Goal: Task Accomplishment & Management: Use online tool/utility

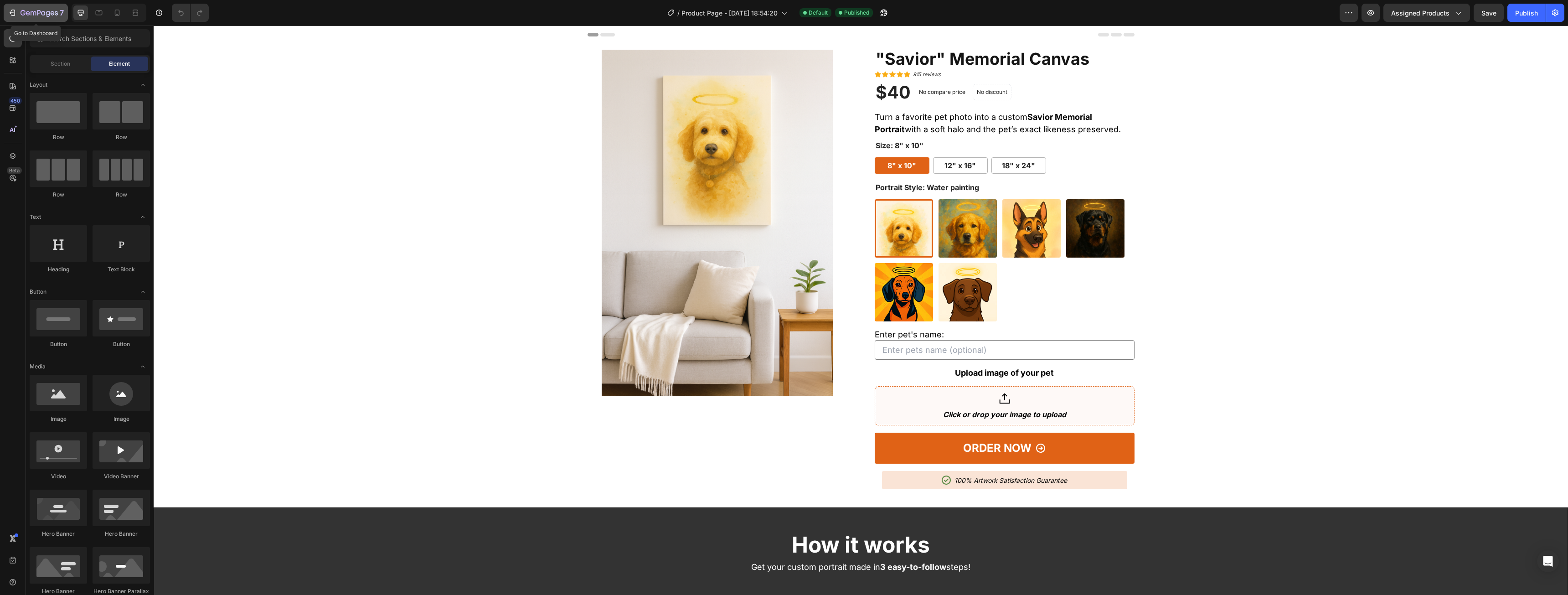
click at [43, 12] on icon "button" at bounding box center [43, 13] width 4 height 4
click at [723, 19] on div "/ Product Page - [DATE] 18:54:20" at bounding box center [727, 13] width 130 height 18
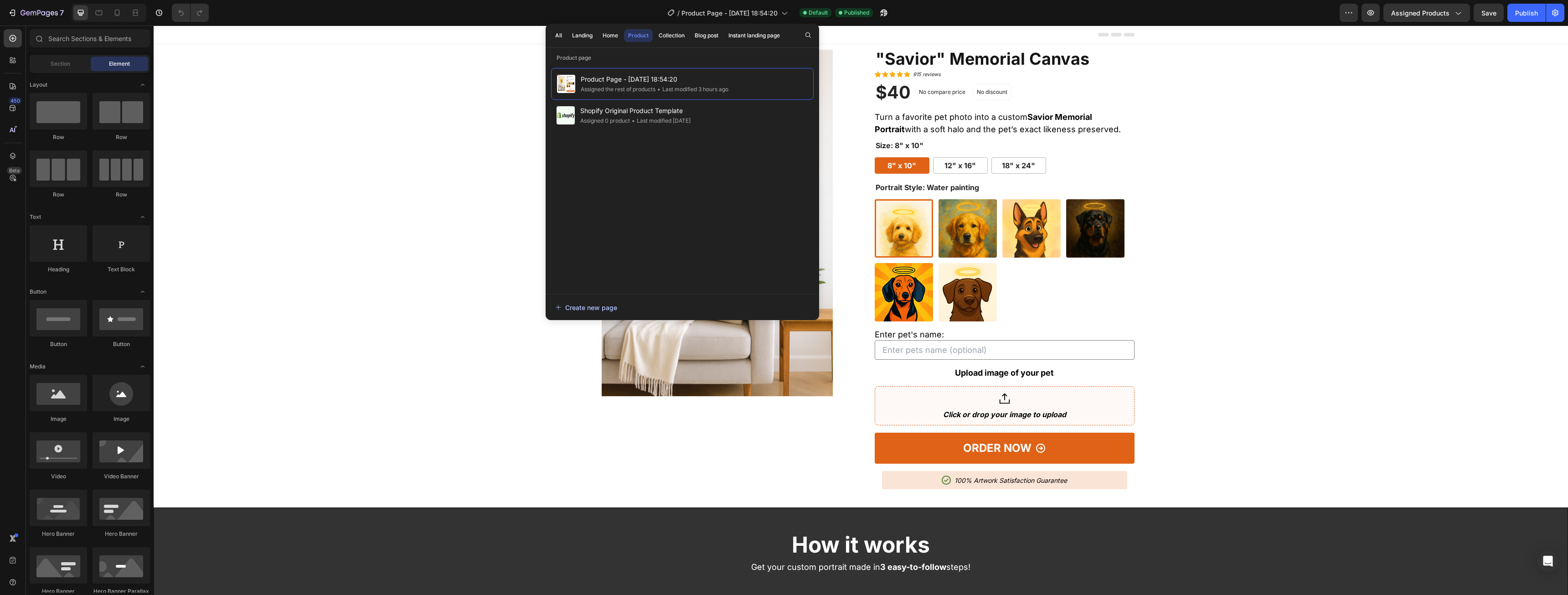
click at [590, 309] on div "Create new page" at bounding box center [586, 308] width 62 height 10
click at [1438, 27] on div "Header" at bounding box center [861, 35] width 1415 height 19
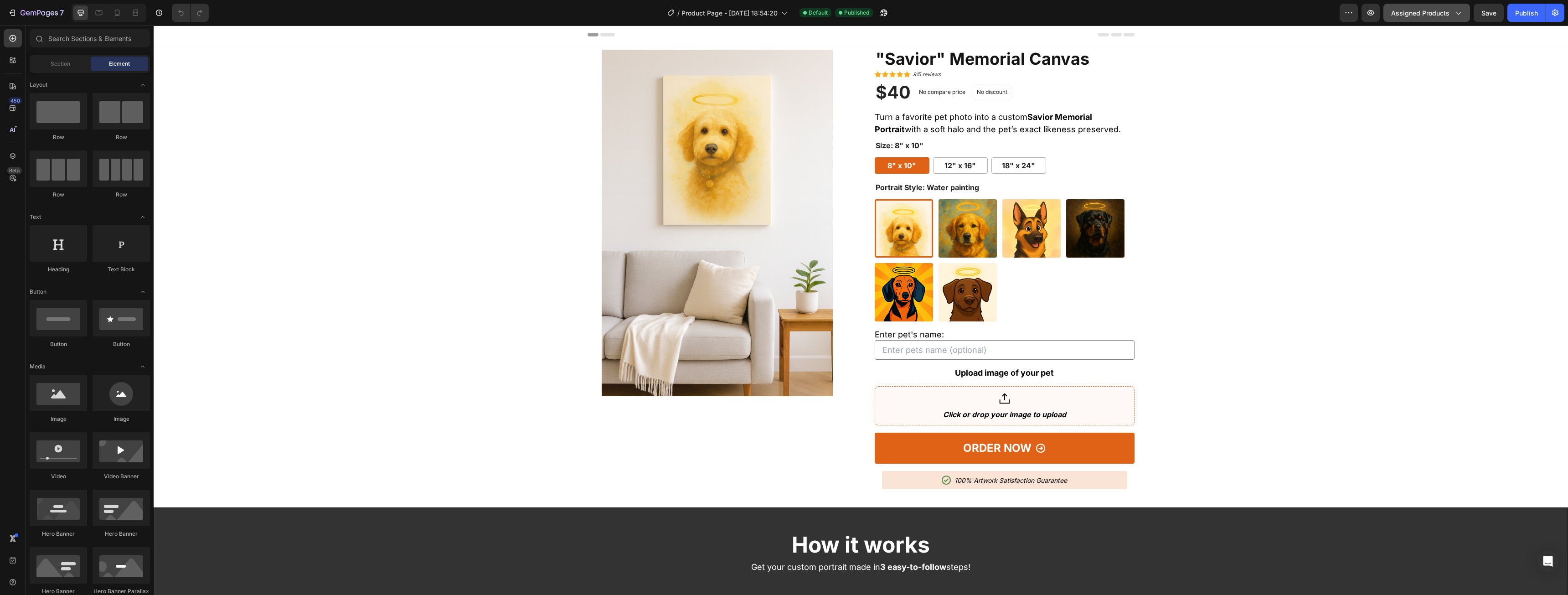
click at [1438, 9] on span "Assigned Products" at bounding box center [1420, 13] width 58 height 10
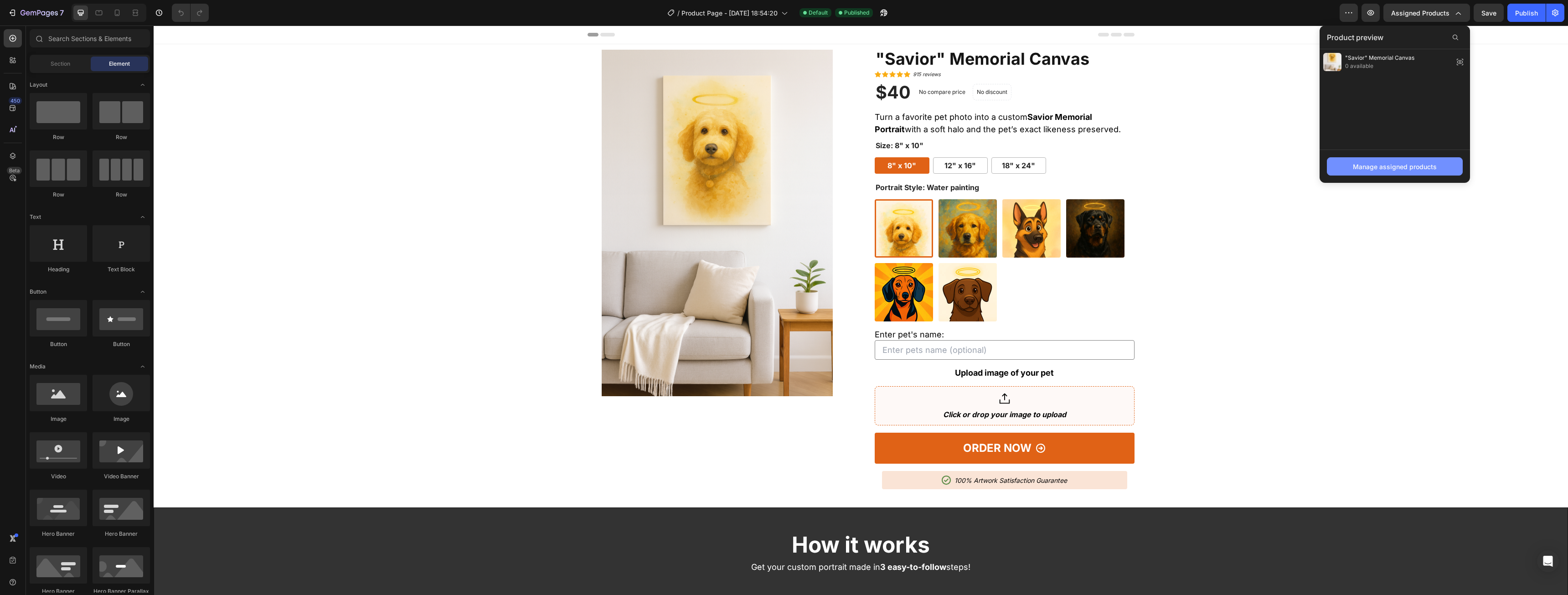
click at [1391, 164] on div "Manage assigned products" at bounding box center [1395, 167] width 84 height 10
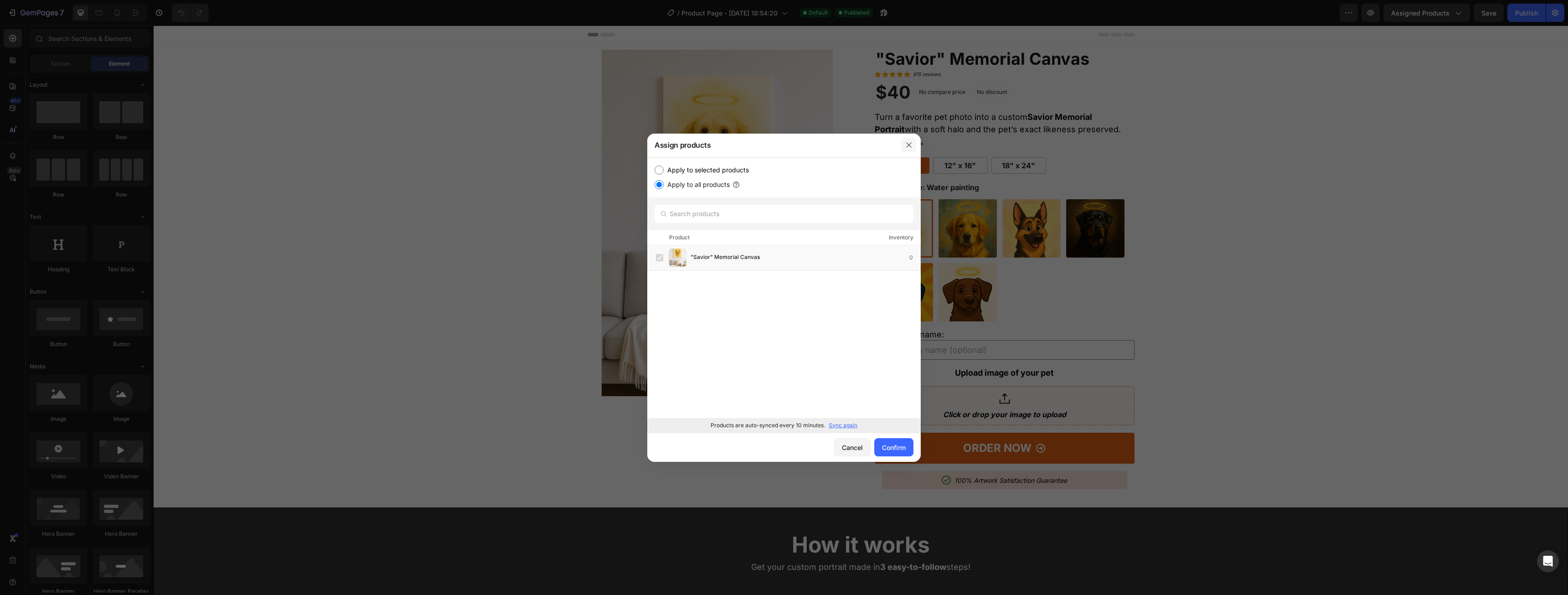
click at [908, 143] on icon "button" at bounding box center [909, 145] width 7 height 7
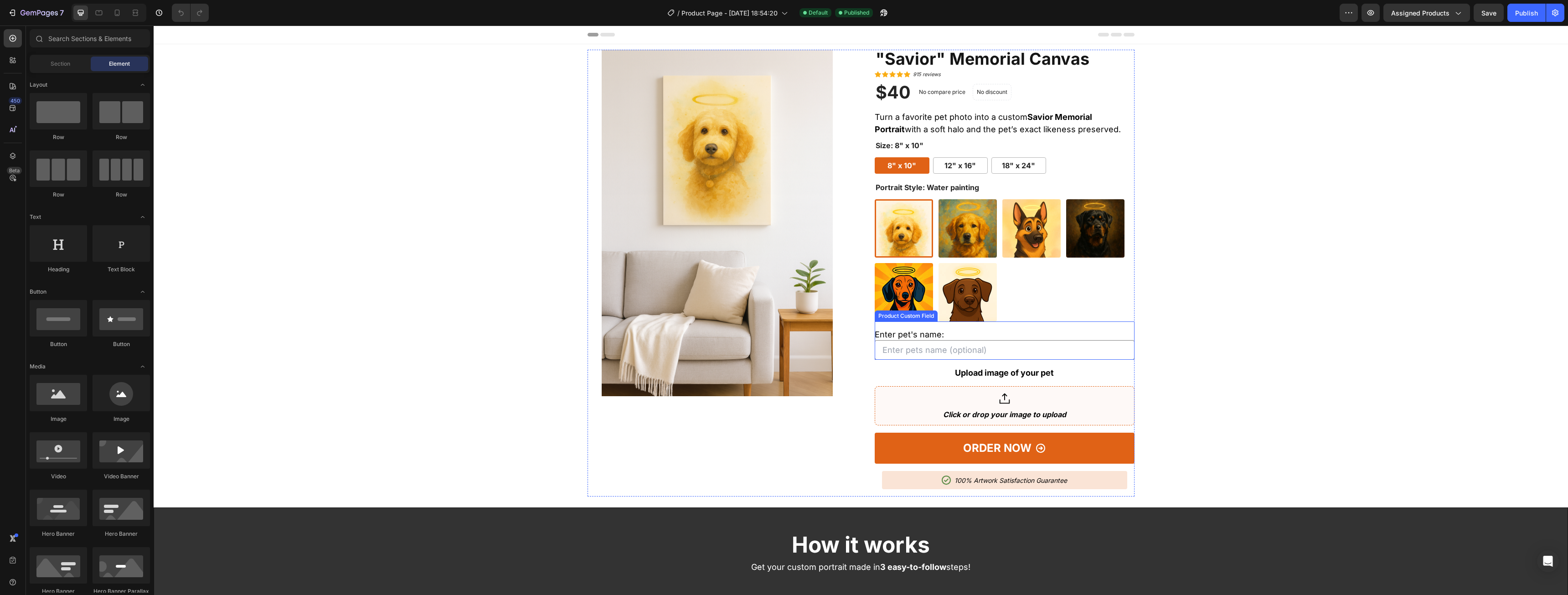
click at [966, 342] on input "Enter pet's name:" at bounding box center [1004, 350] width 260 height 19
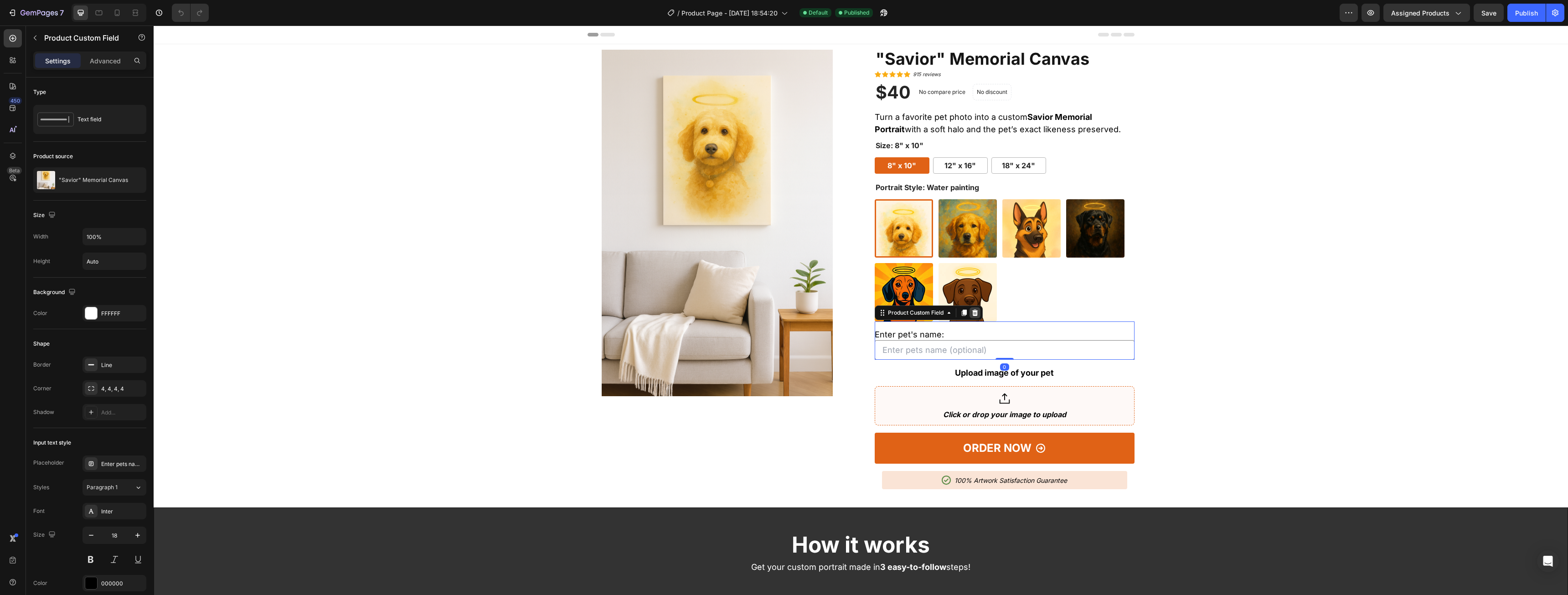
click at [975, 315] on icon at bounding box center [975, 313] width 7 height 7
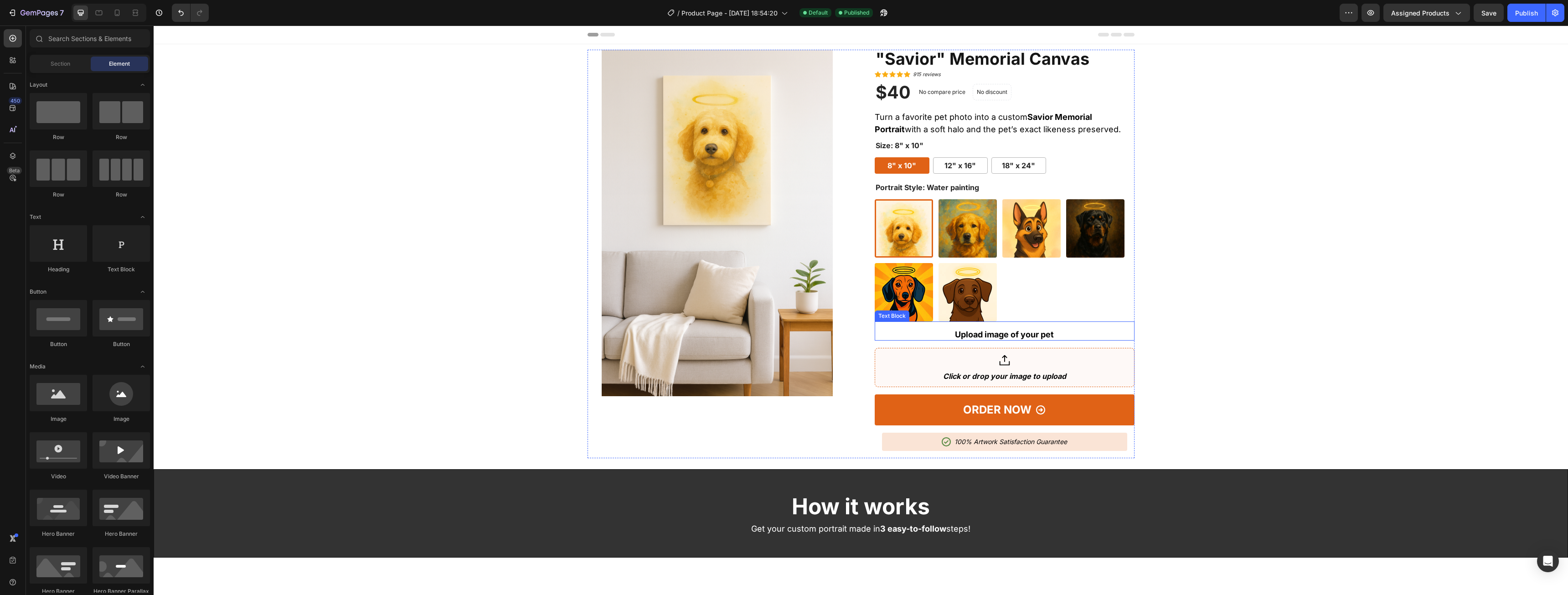
click at [1028, 331] on p "Upload image of your pet" at bounding box center [1005, 334] width 258 height 10
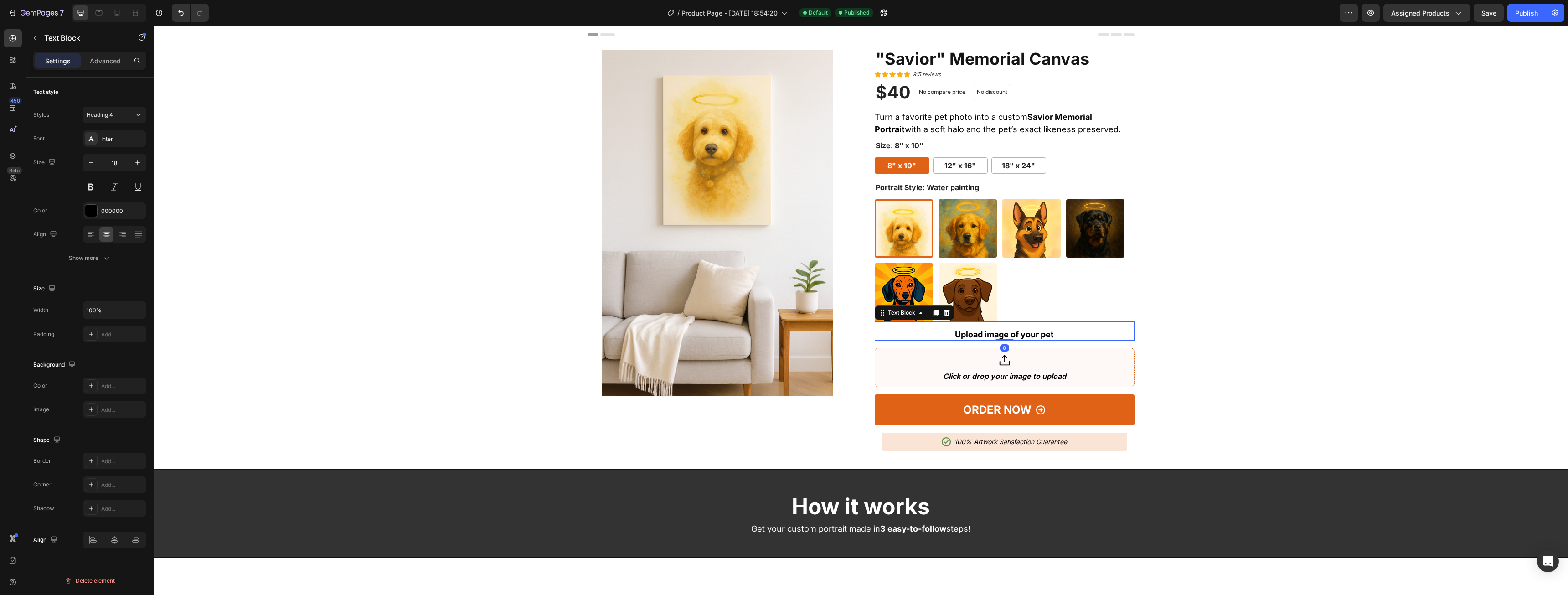
click at [1030, 331] on p "Upload image of your pet" at bounding box center [1005, 334] width 258 height 10
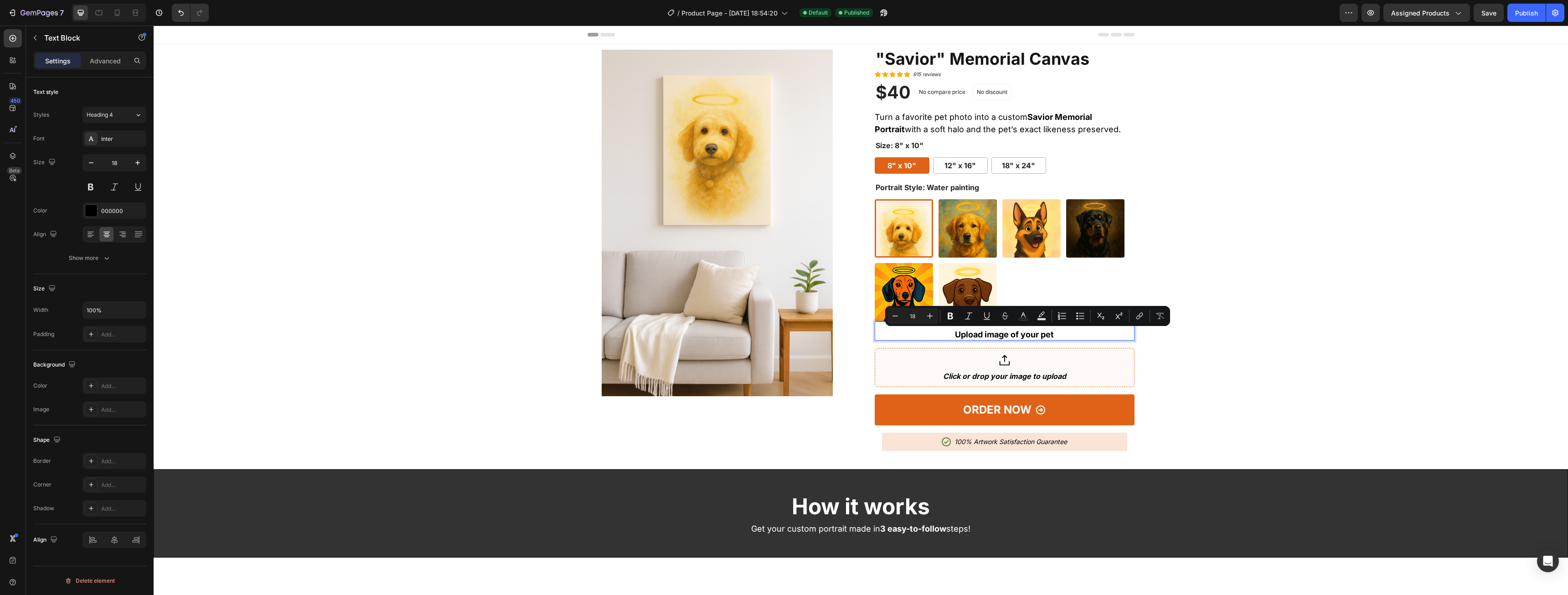
click at [1066, 336] on p "Upload image of your pet" at bounding box center [1005, 334] width 258 height 10
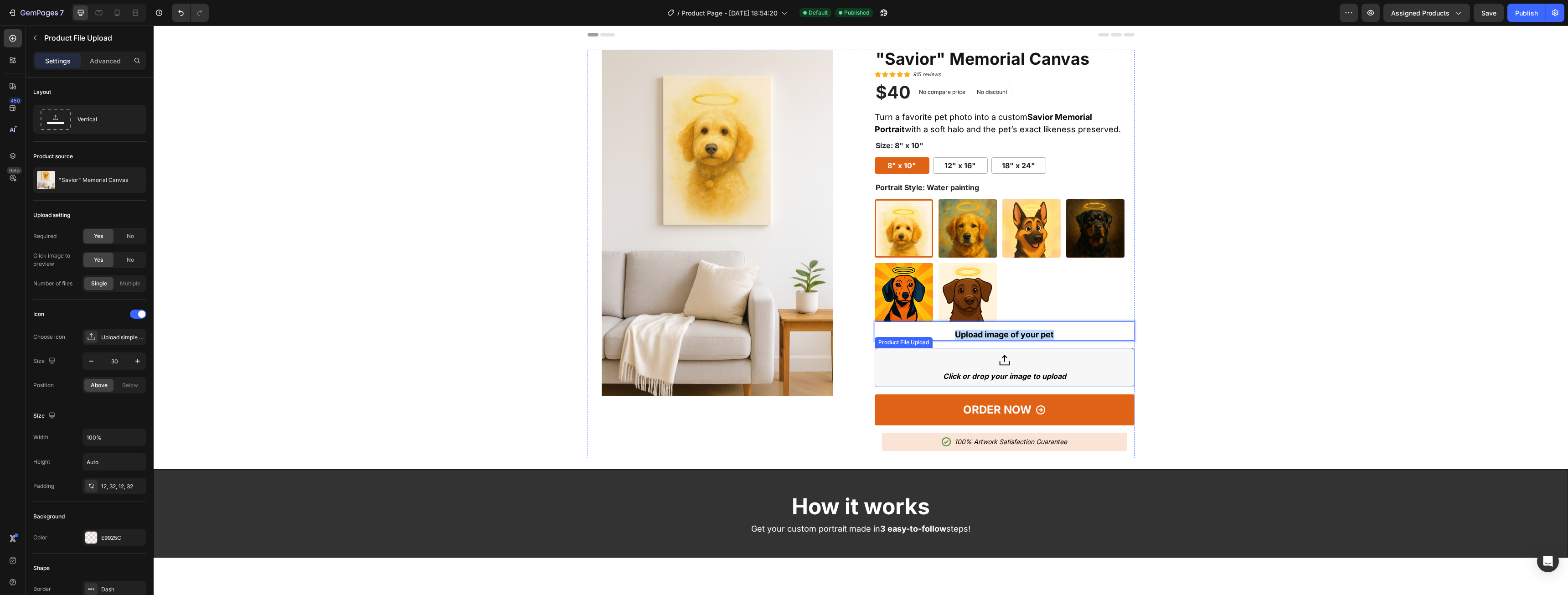
click at [1028, 387] on div "Click or drop your image to upload" at bounding box center [1004, 367] width 260 height 39
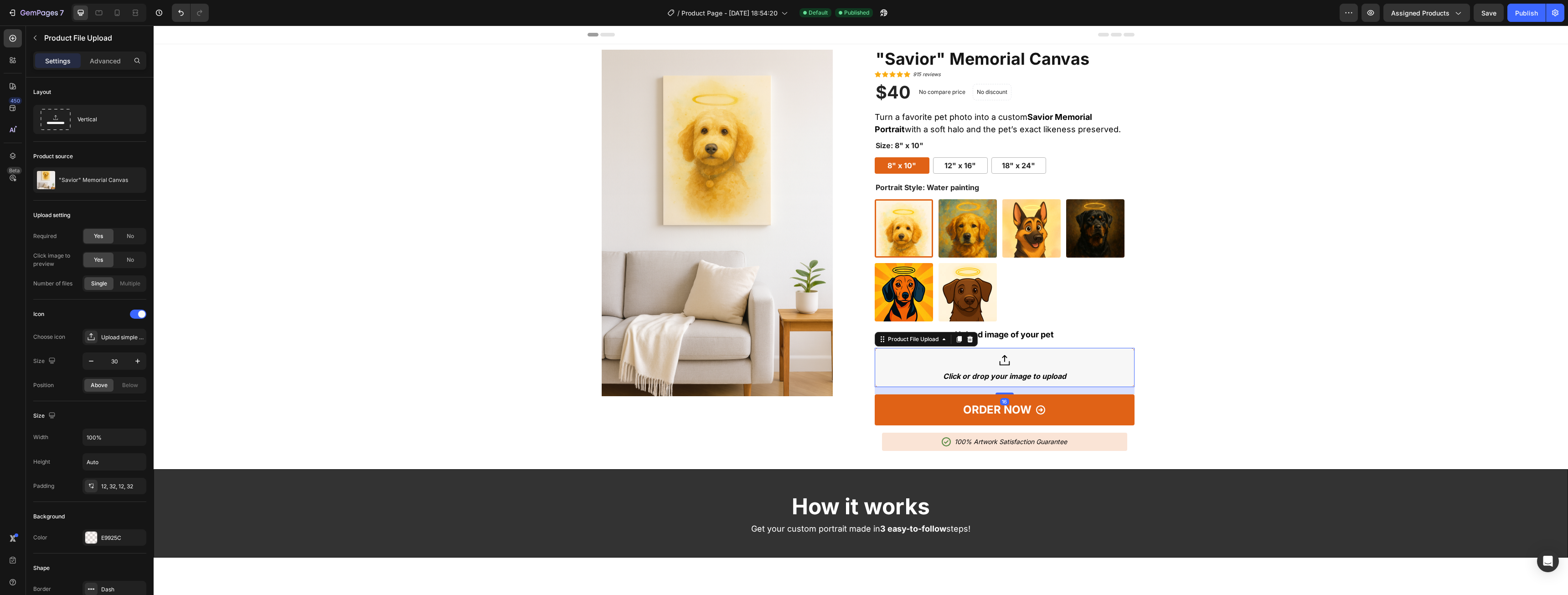
click at [1029, 379] on div "Click or drop your image to upload" at bounding box center [1004, 376] width 123 height 10
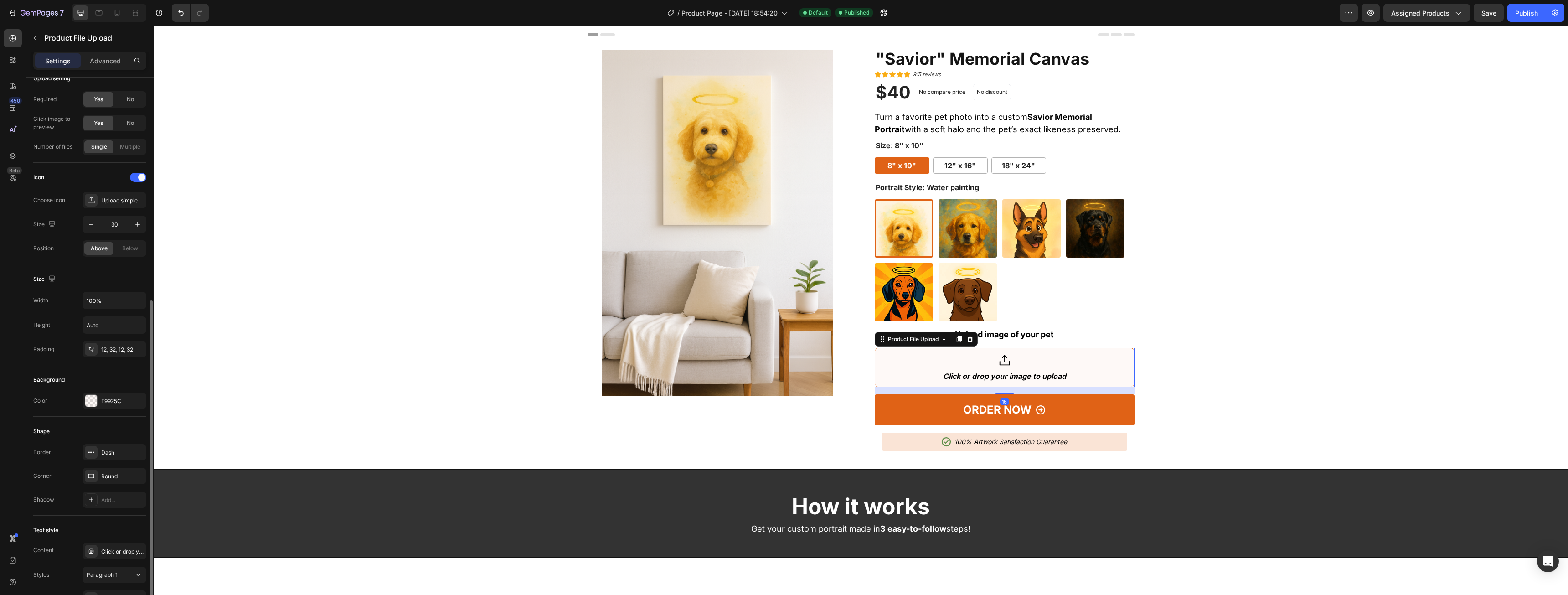
scroll to position [228, 0]
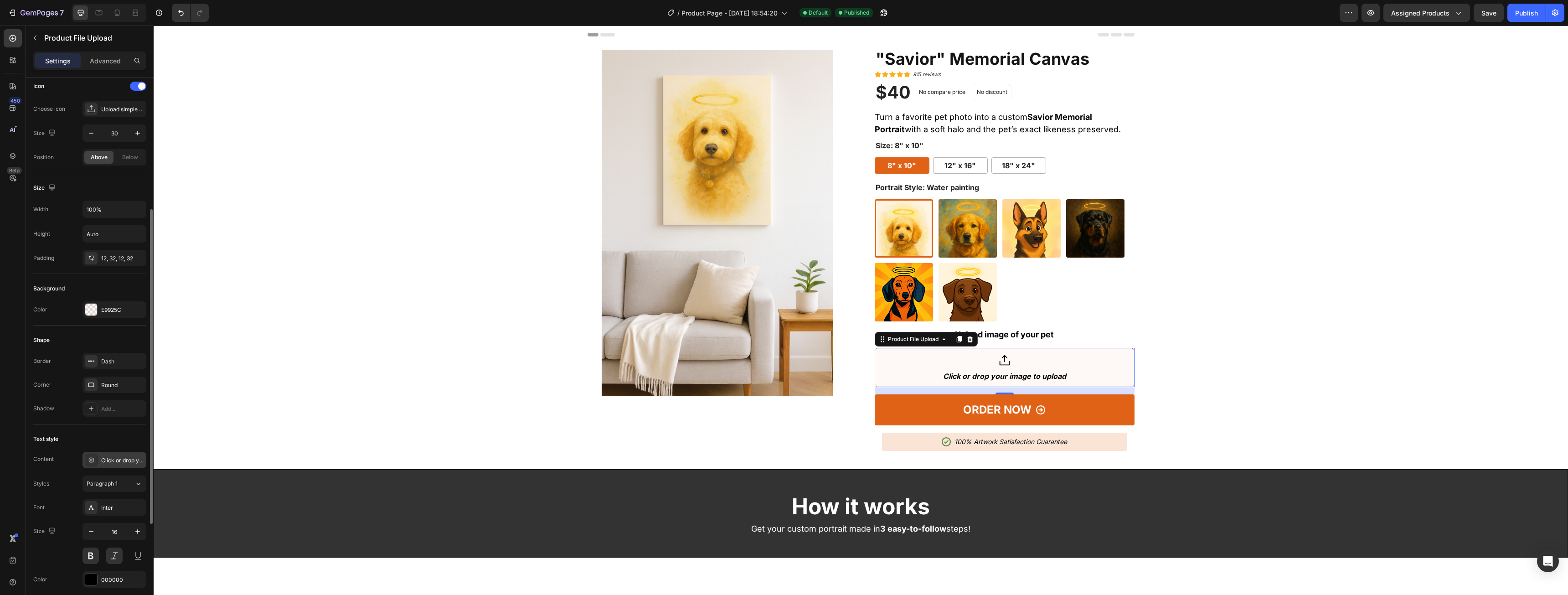
click at [125, 457] on div "Click or drop your image to upload" at bounding box center [122, 460] width 43 height 8
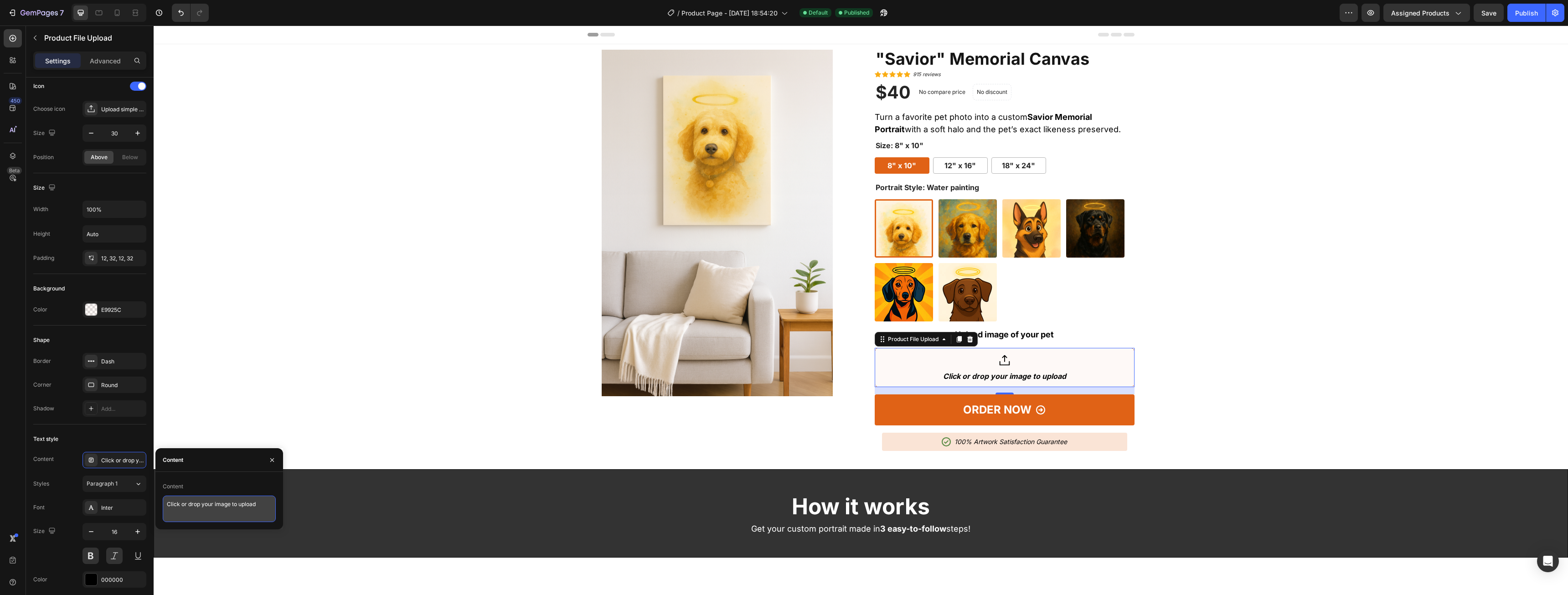
click at [217, 507] on textarea "Click or drop your image to upload" at bounding box center [219, 509] width 113 height 26
click at [224, 512] on textarea "Click or drop your image to upload" at bounding box center [219, 509] width 113 height 26
click at [215, 508] on textarea "Click or drop your image to upload" at bounding box center [219, 509] width 113 height 26
type textarea "Click or drop your pet's image to upload"
click at [430, 283] on div "Product Images "Savior" Memorial Canvas (P) Title Icon Icon Icon Icon Icon Icon…" at bounding box center [861, 254] width 1401 height 409
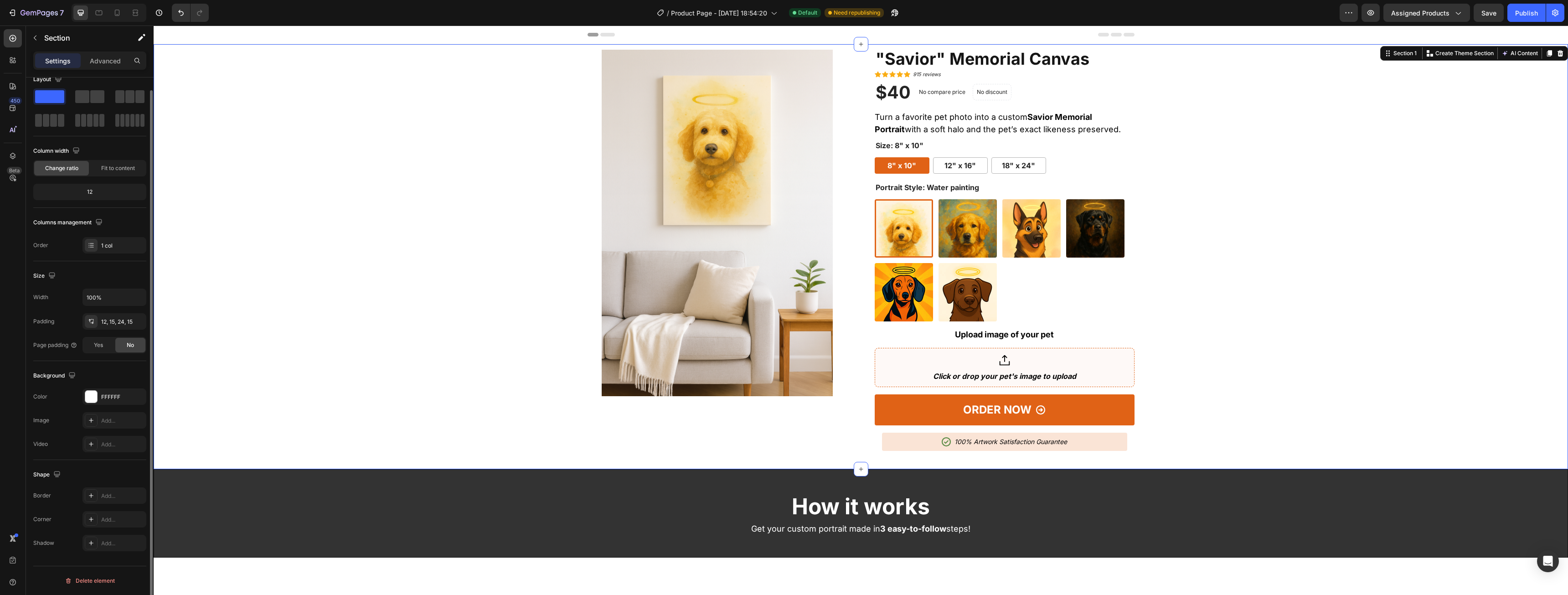
scroll to position [0, 0]
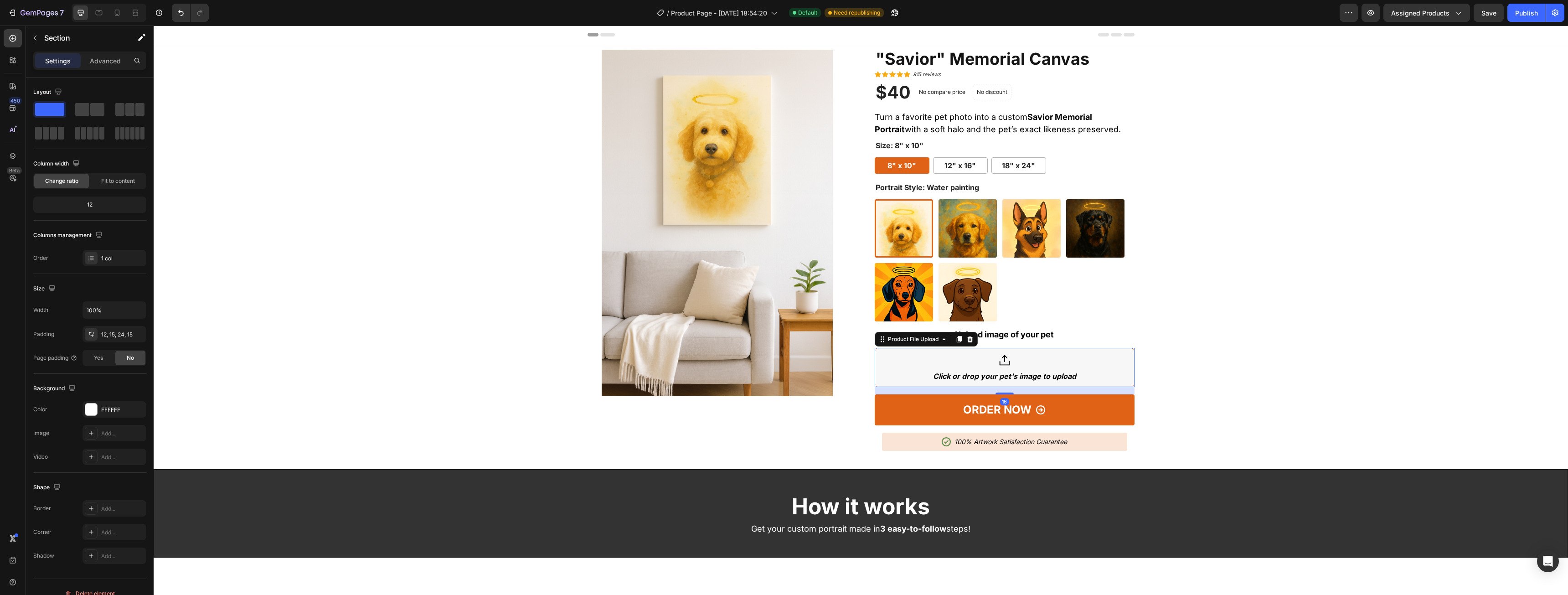
click at [1028, 371] on div "Click or drop your pet's image to upload" at bounding box center [1004, 376] width 143 height 10
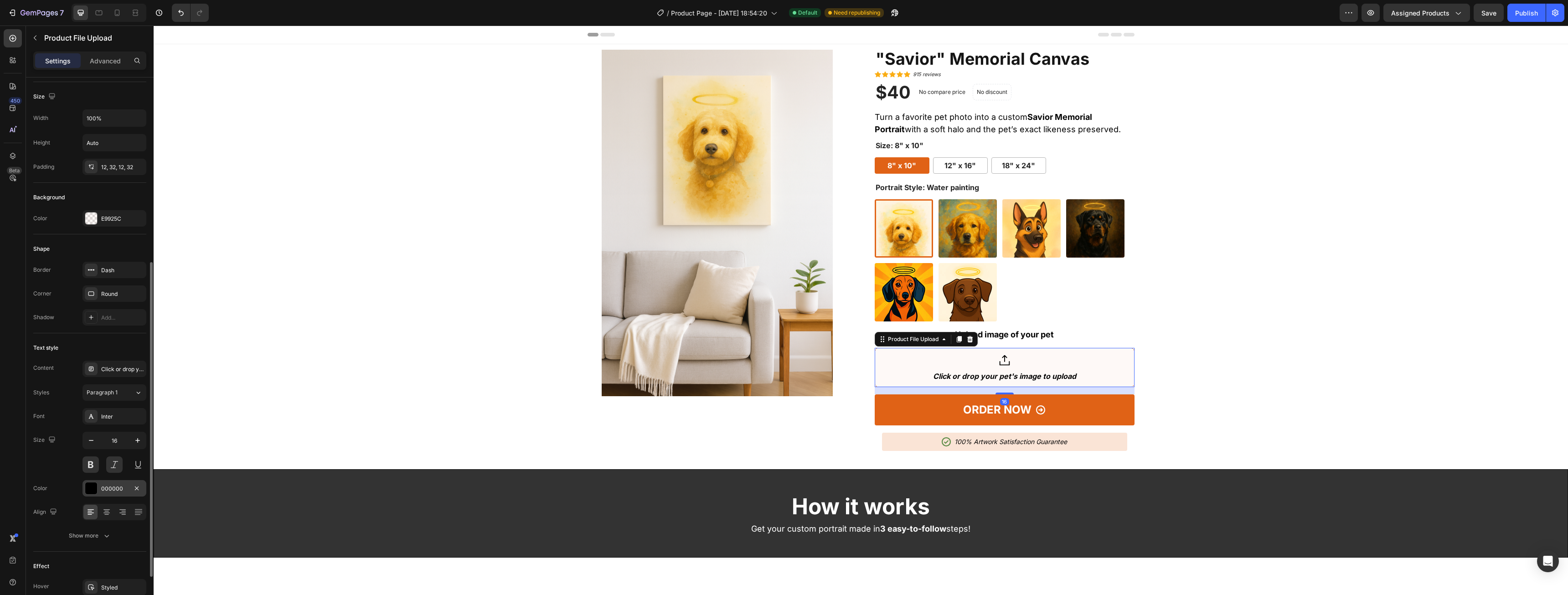
scroll to position [395, 0]
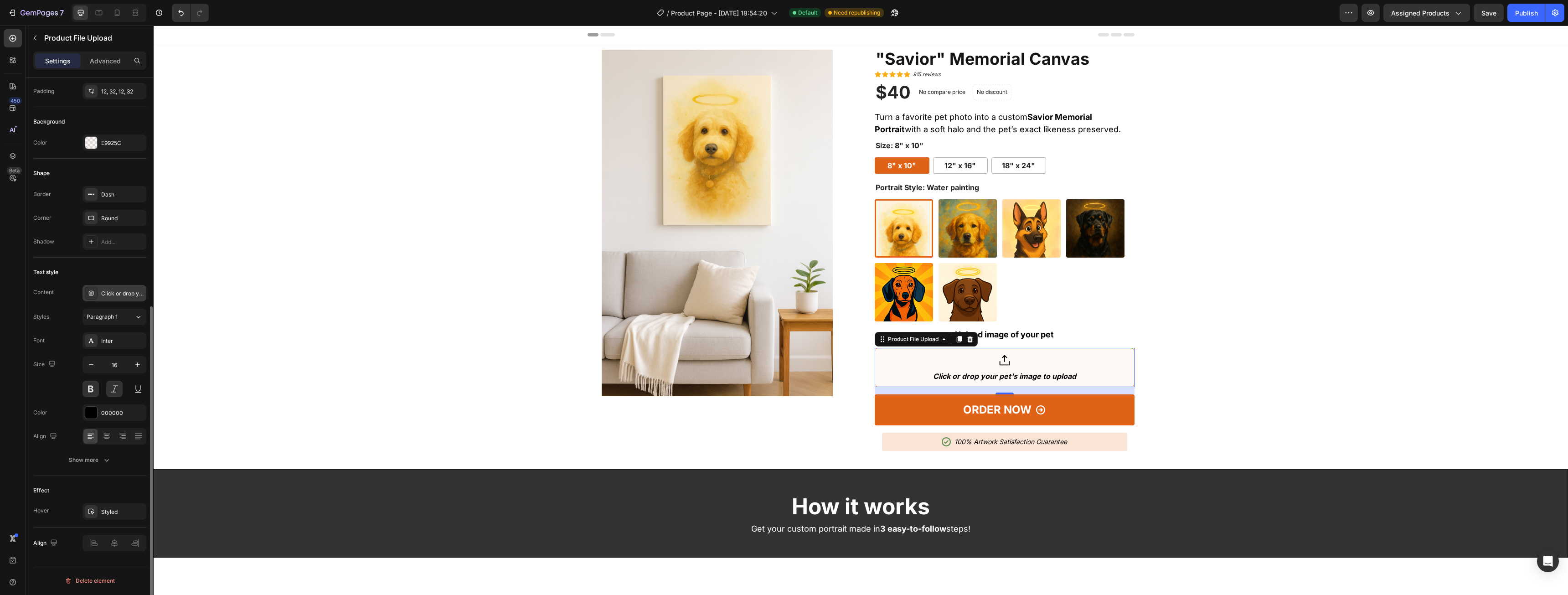
click at [128, 297] on div "Click or drop your pet's image to upload" at bounding box center [122, 294] width 43 height 8
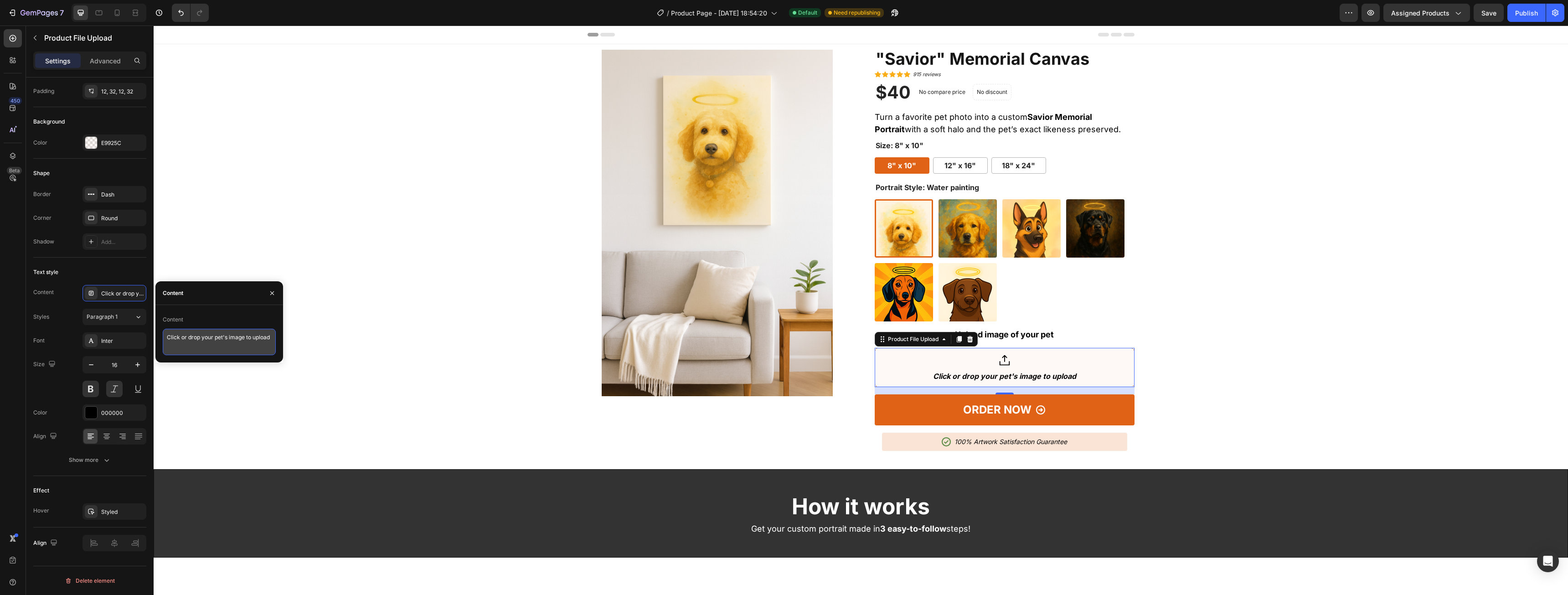
click at [224, 339] on textarea "Click or drop your pet's image to upload" at bounding box center [219, 342] width 113 height 26
type textarea "TAp"
type textarea "Tap here to upload an image of your pet"
click at [1231, 281] on div "Product Images "Savior" Memorial Canvas (P) Title Icon Icon Icon Icon Icon Icon…" at bounding box center [861, 254] width 1401 height 409
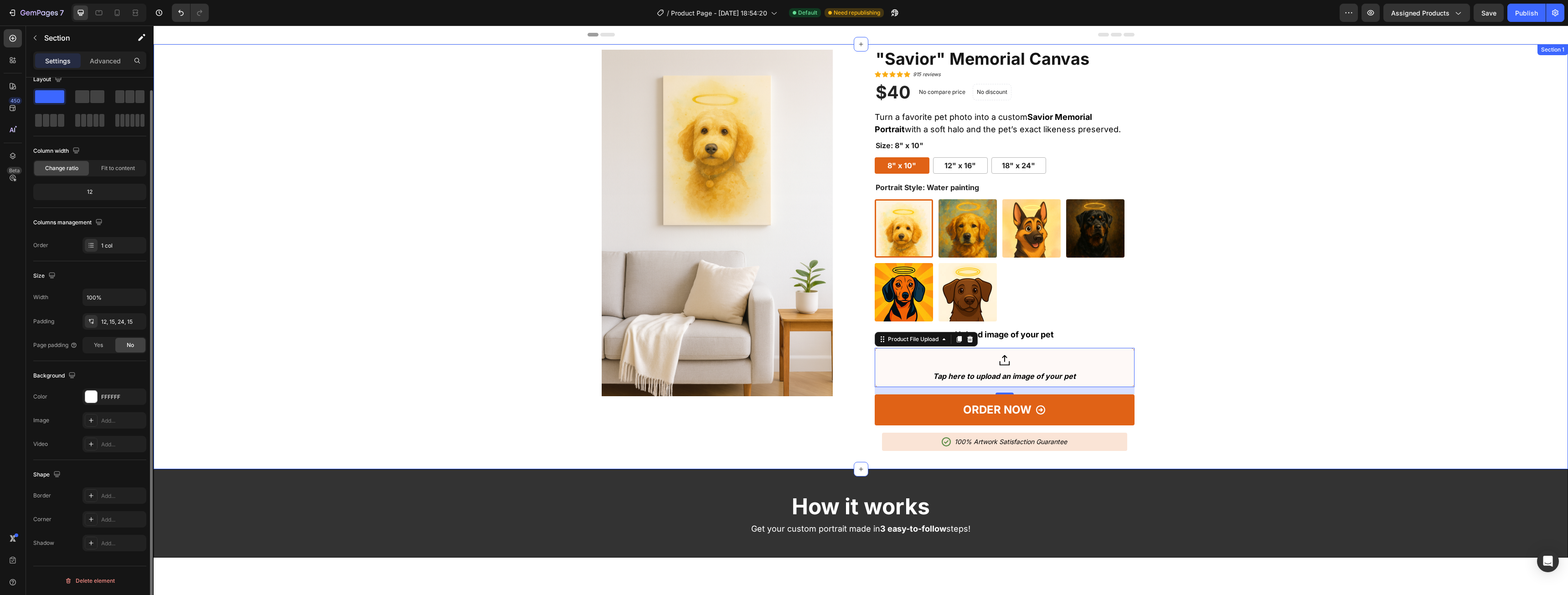
scroll to position [0, 0]
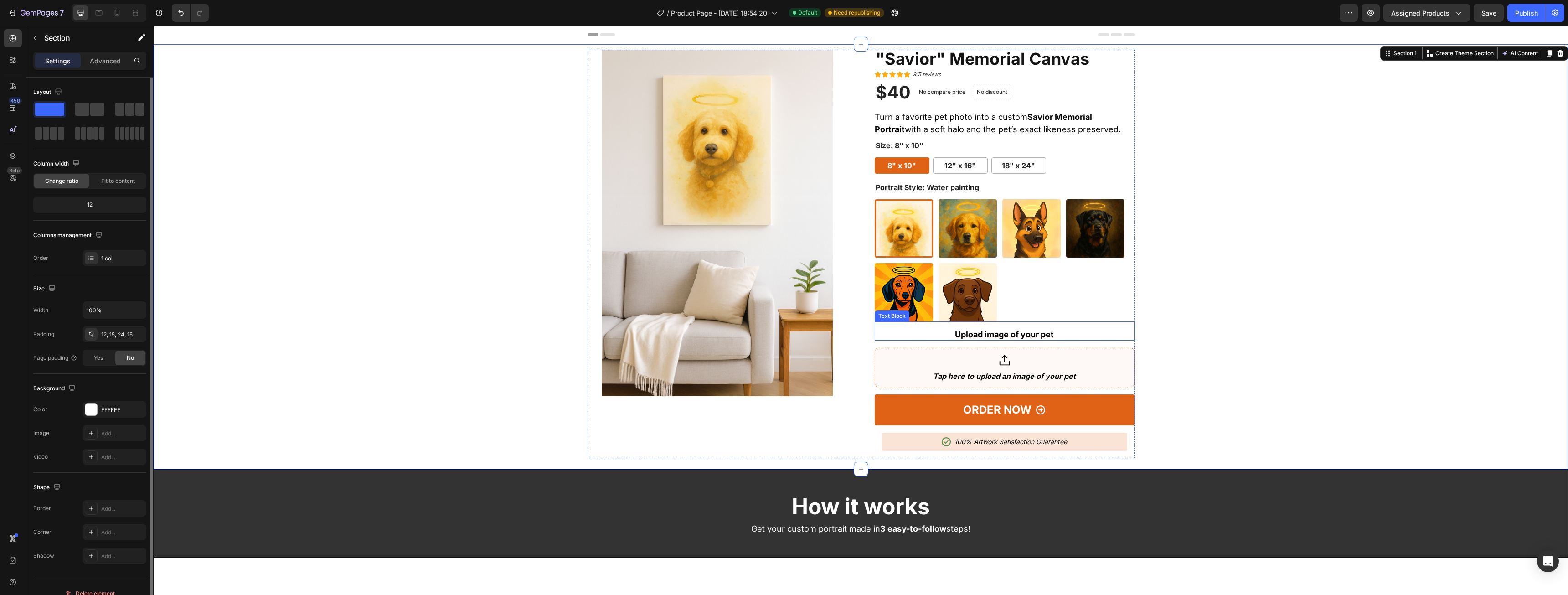
click at [995, 328] on div "Upload image of your pet Text Block" at bounding box center [1004, 331] width 260 height 19
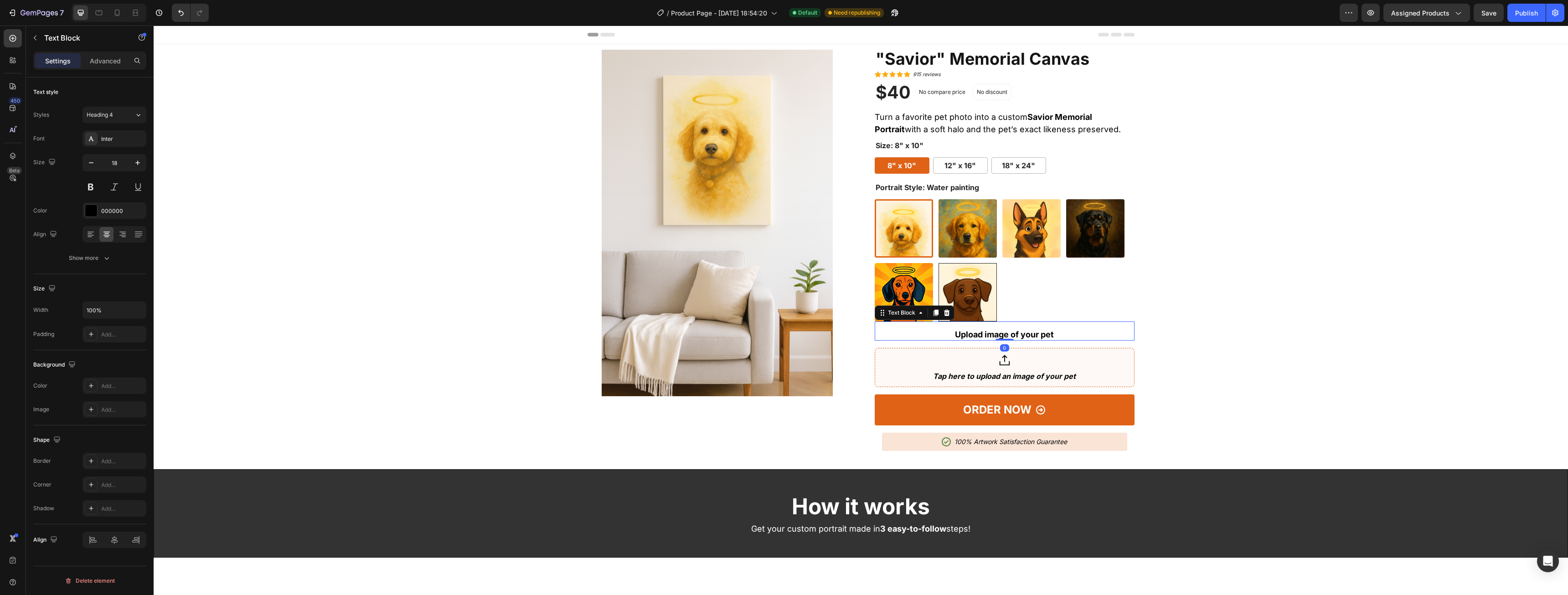
click at [943, 313] on icon at bounding box center [947, 313] width 7 height 7
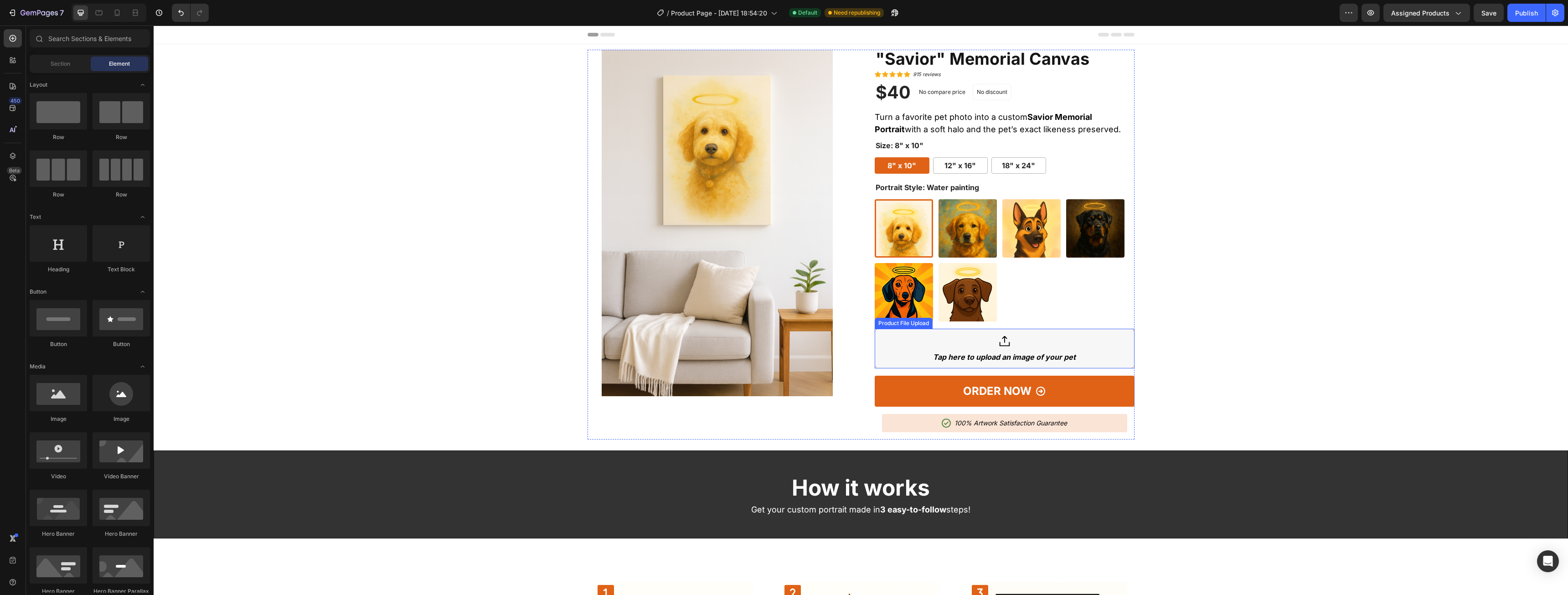
click at [998, 342] on icon at bounding box center [1004, 342] width 13 height 13
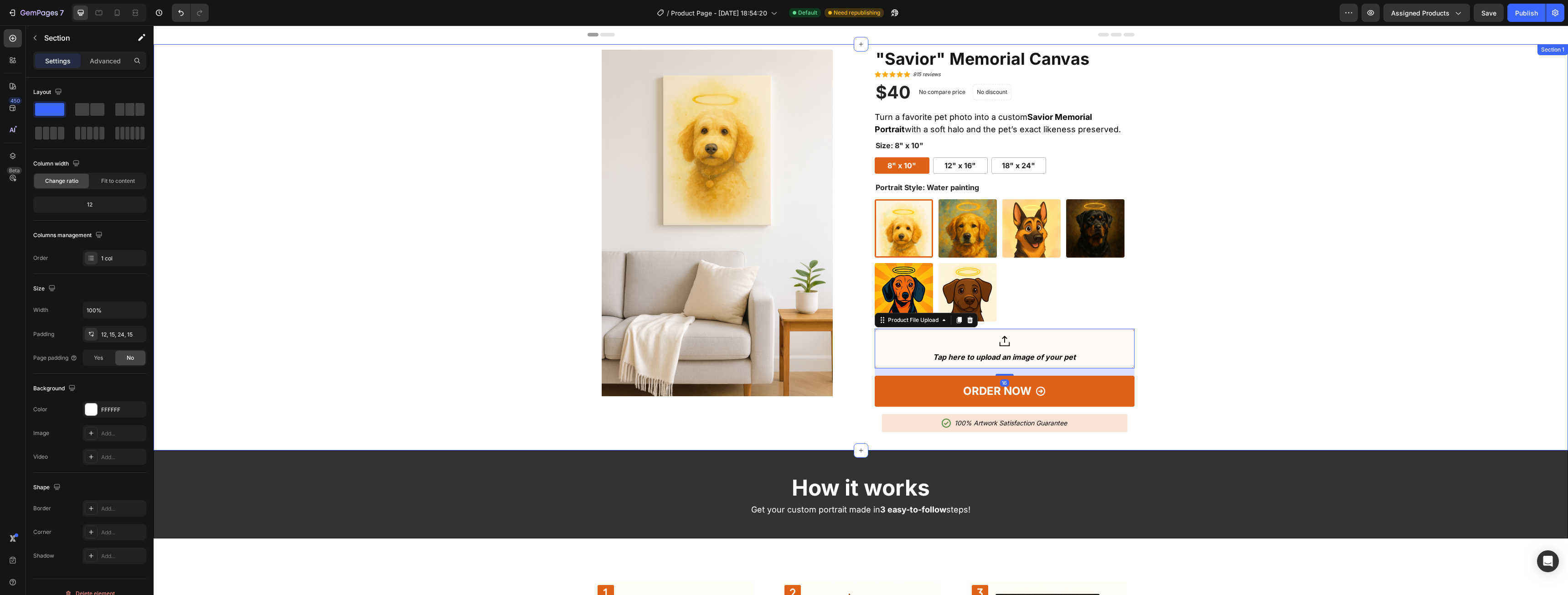
click at [1304, 304] on div "Product Images "Savior" Memorial Canvas (P) Title Icon Icon Icon Icon Icon Icon…" at bounding box center [861, 245] width 1401 height 390
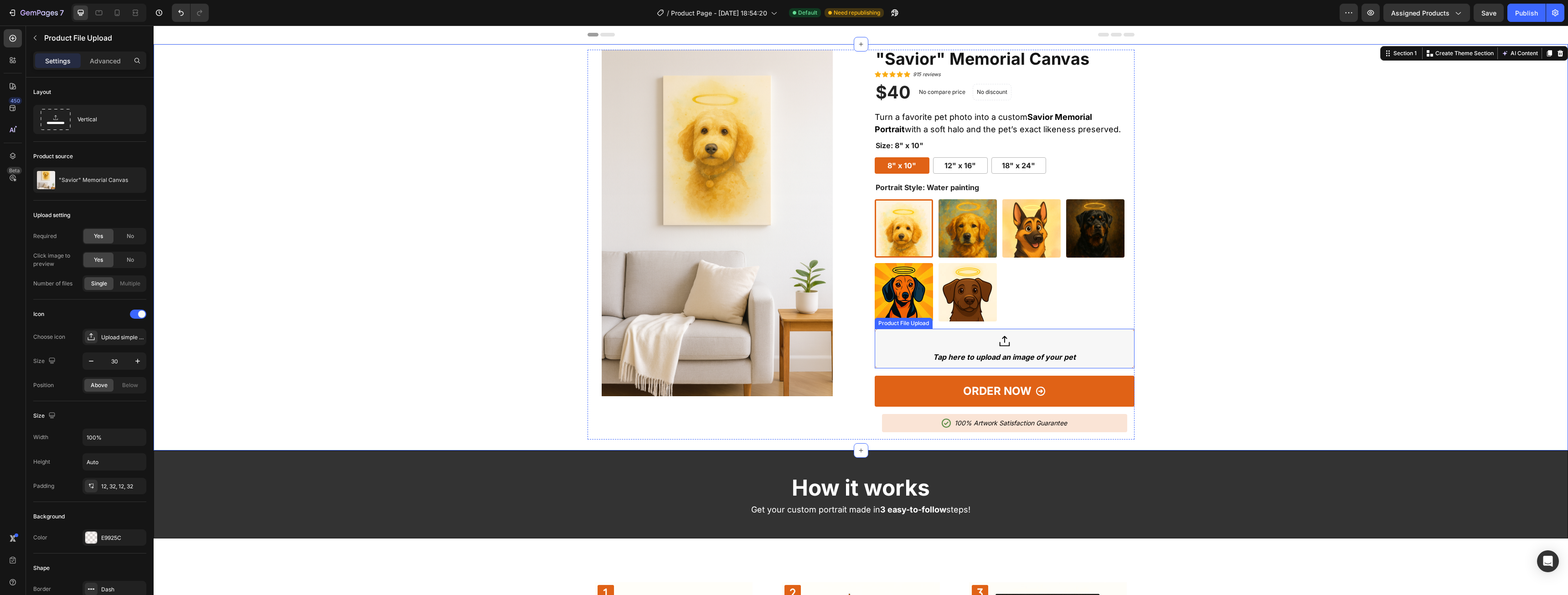
click at [1060, 358] on div "Tap here to upload an image of your pet" at bounding box center [1004, 357] width 142 height 10
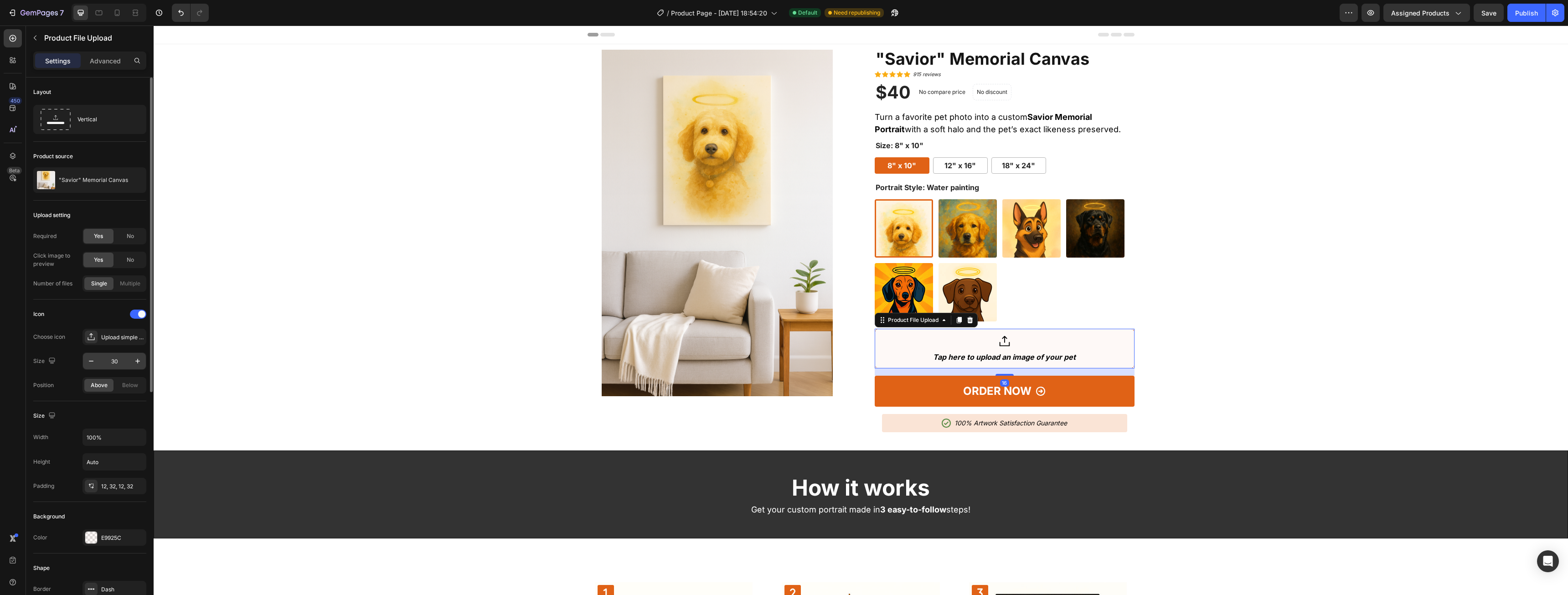
scroll to position [46, 0]
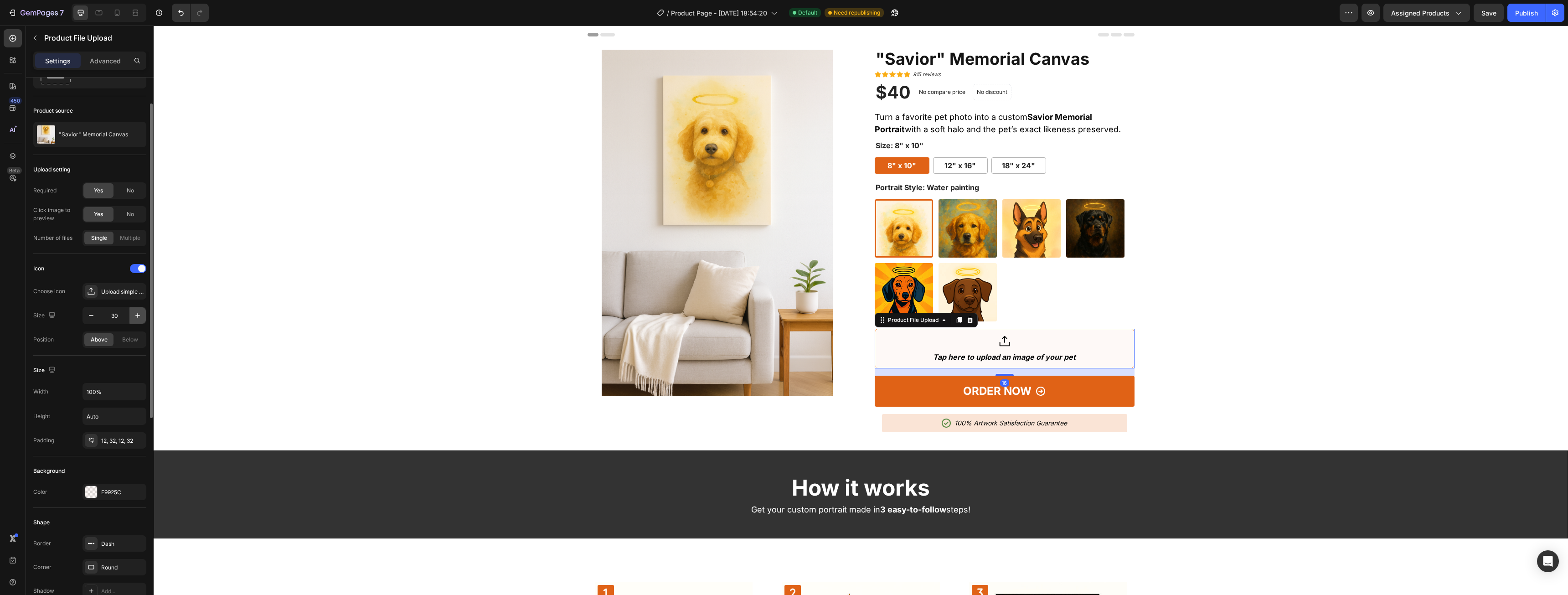
click at [137, 313] on icon "button" at bounding box center [138, 315] width 9 height 9
click at [138, 313] on icon "button" at bounding box center [138, 315] width 9 height 9
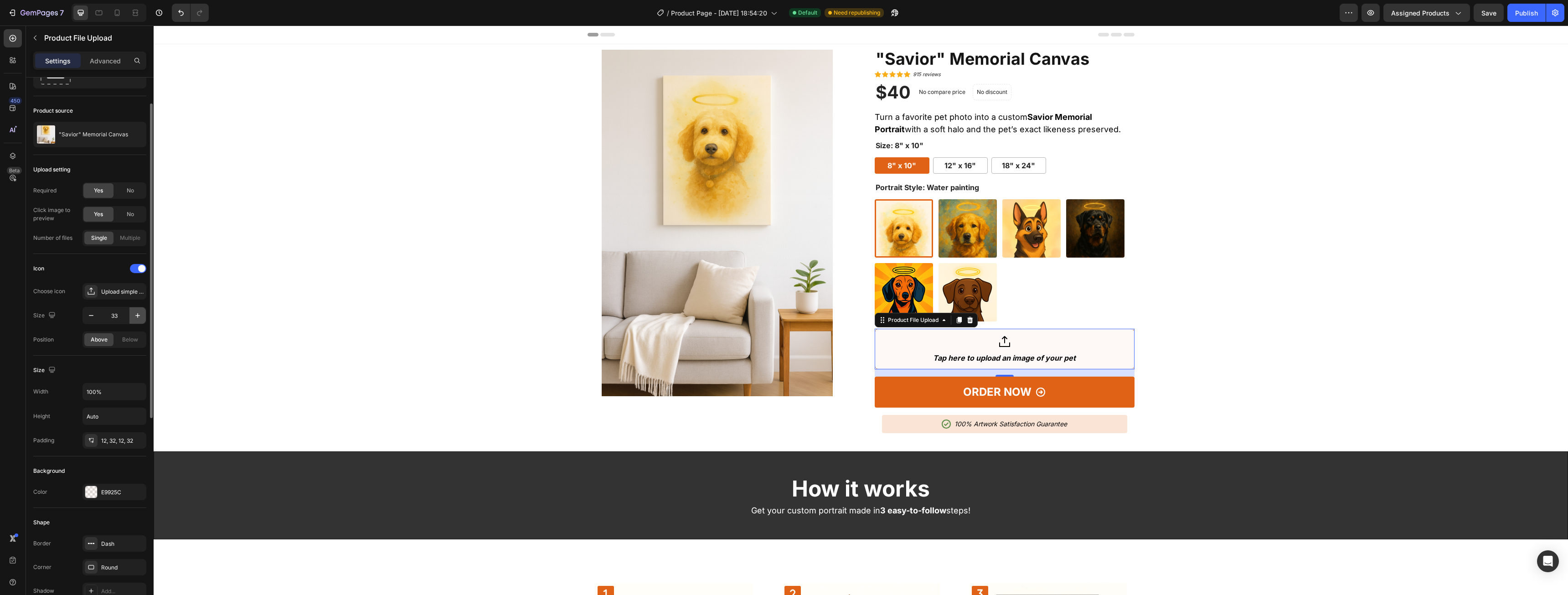
click at [139, 313] on icon "button" at bounding box center [138, 315] width 9 height 9
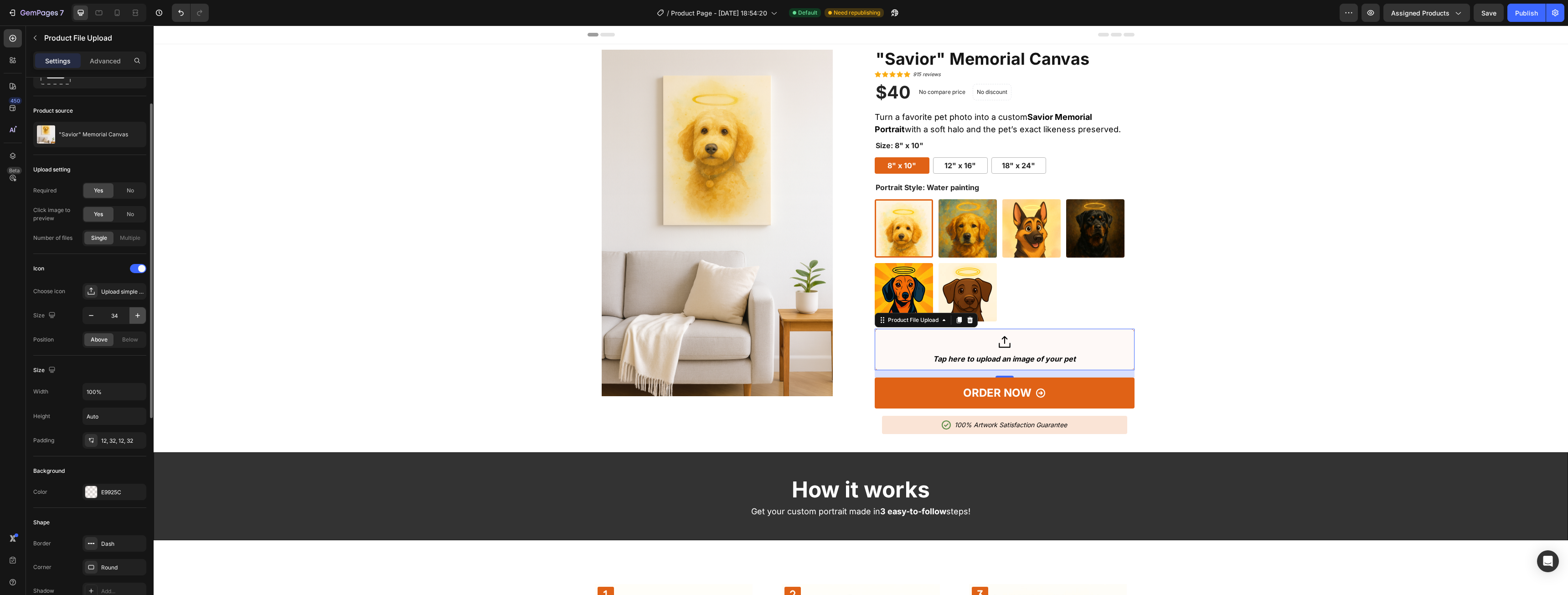
click at [139, 313] on icon "button" at bounding box center [138, 315] width 9 height 9
click at [136, 314] on icon "button" at bounding box center [138, 315] width 9 height 9
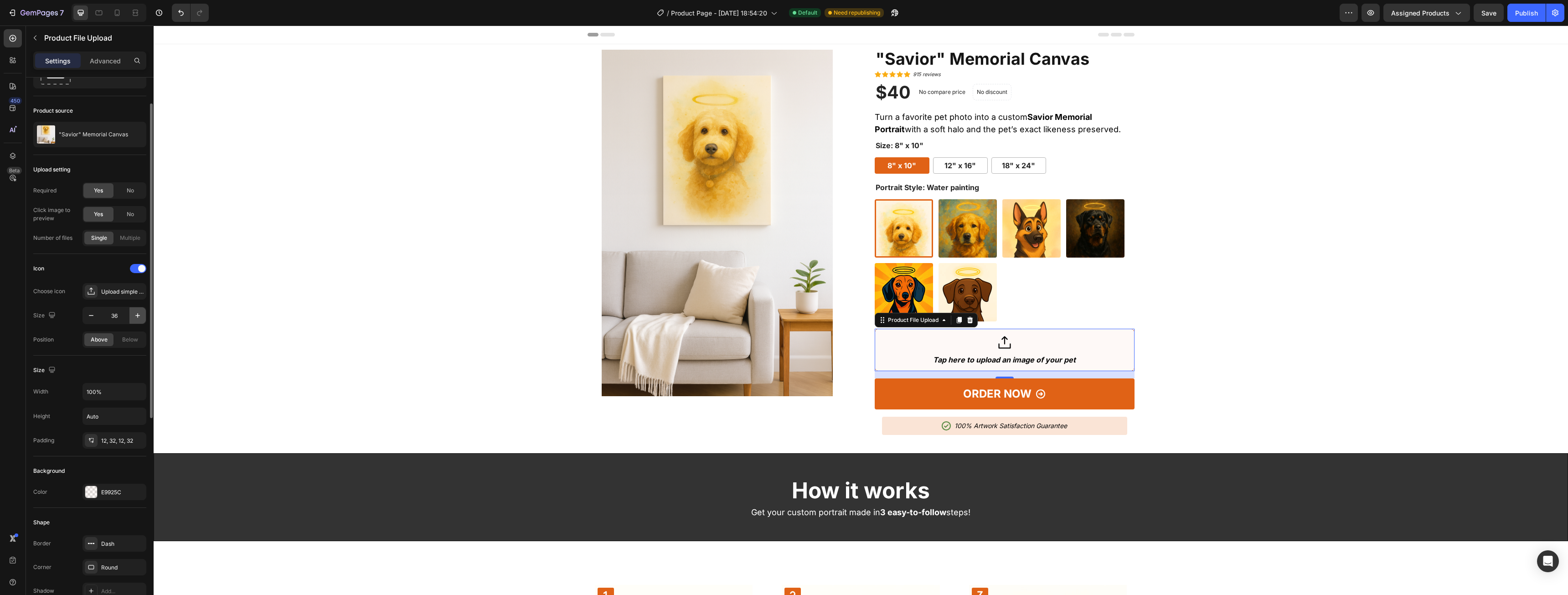
click at [136, 314] on icon "button" at bounding box center [138, 315] width 9 height 9
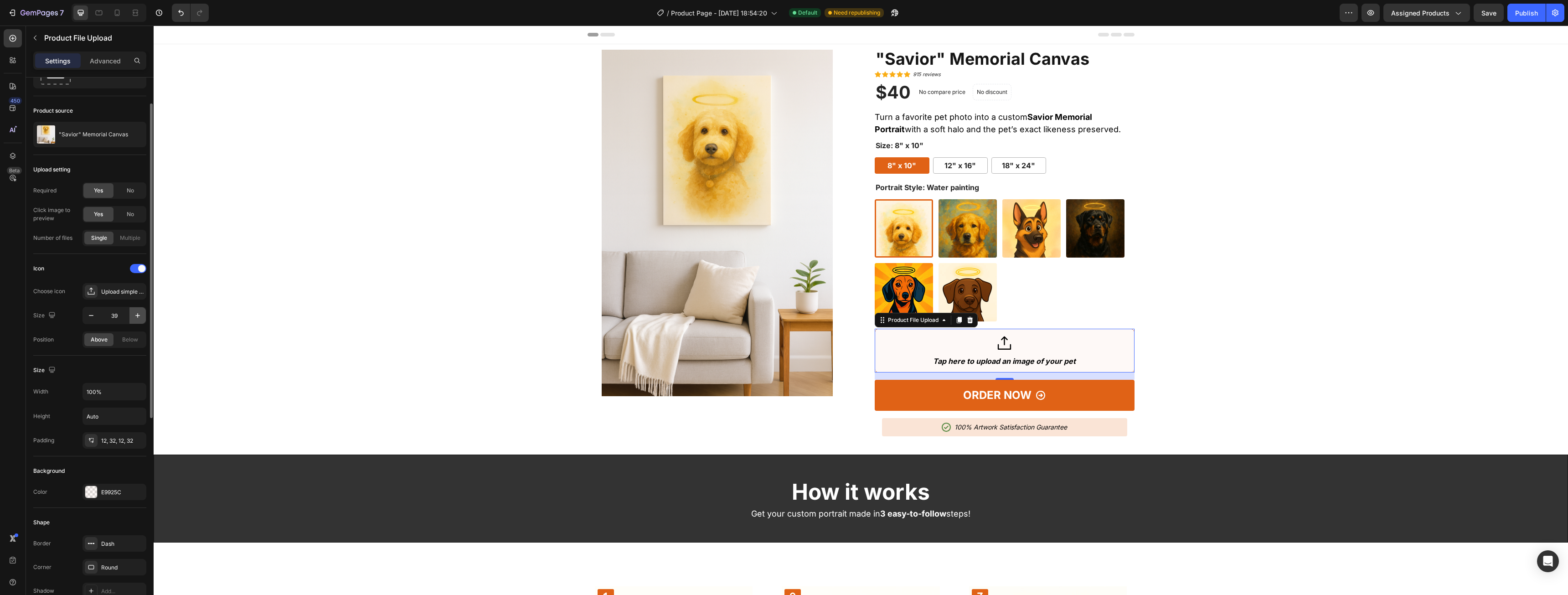
click at [136, 314] on icon "button" at bounding box center [138, 315] width 9 height 9
type input "42"
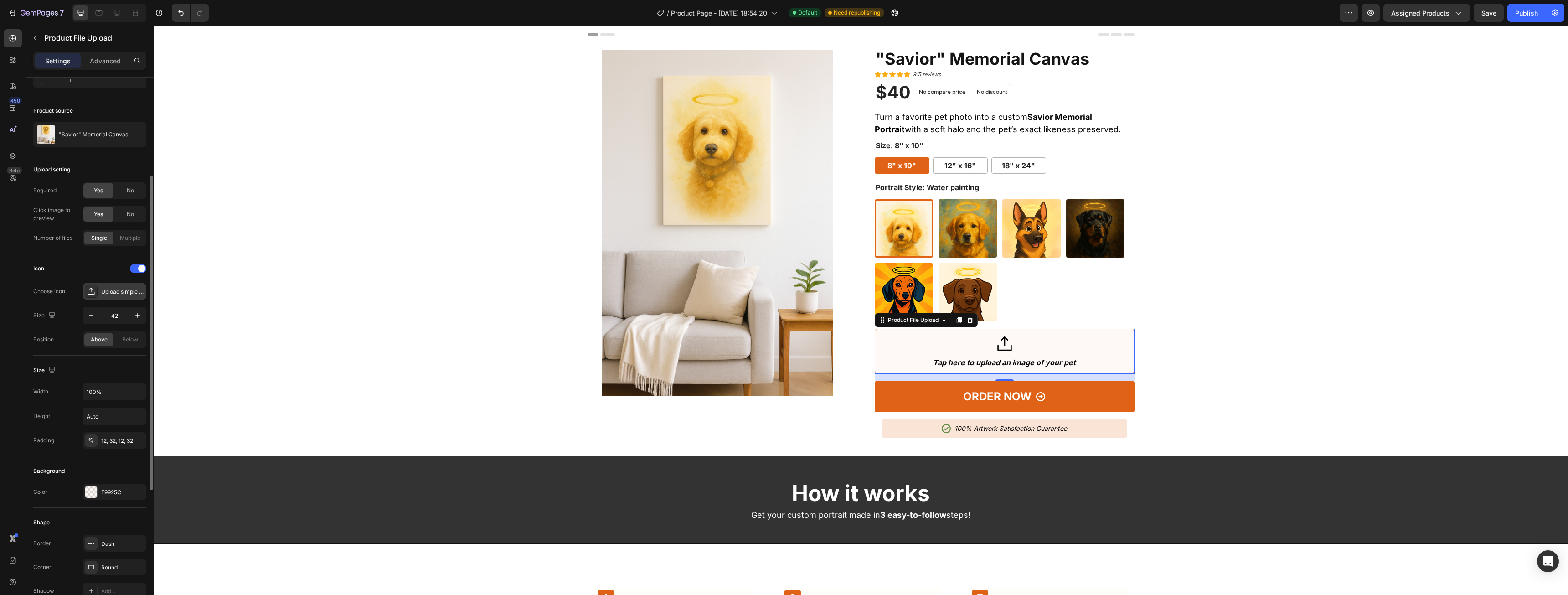
scroll to position [183, 0]
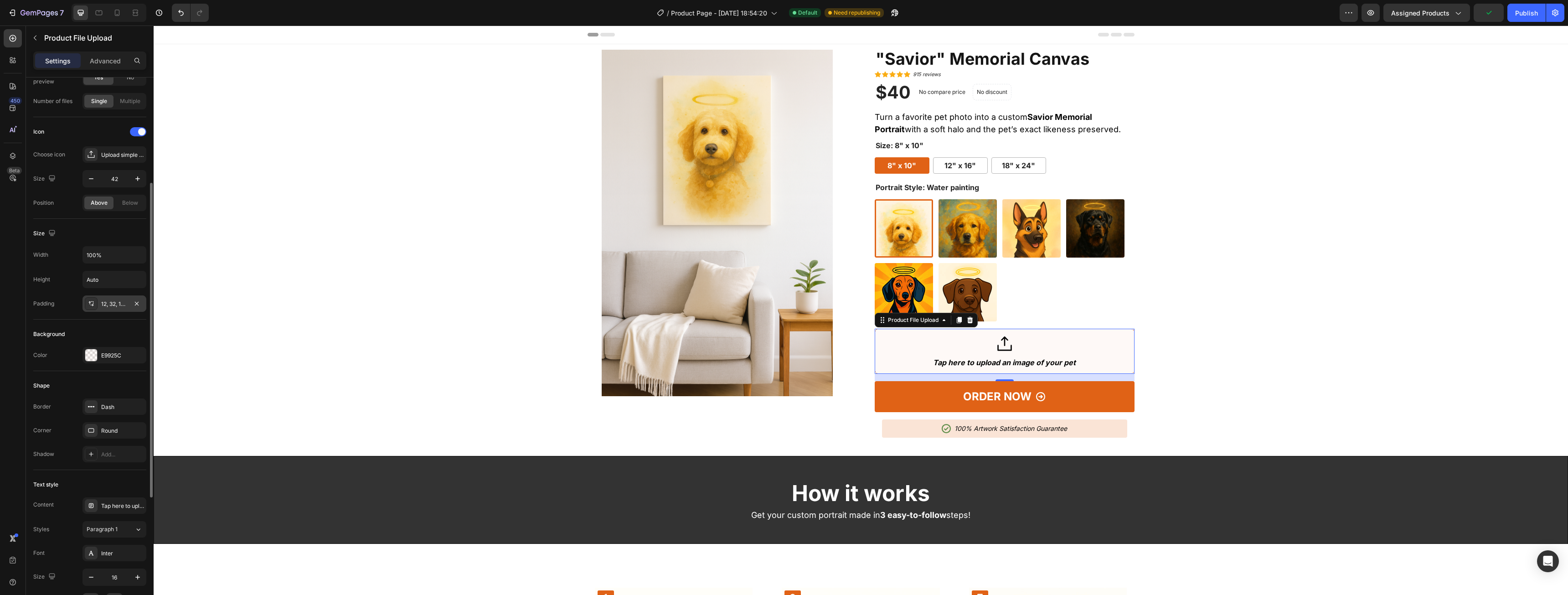
click at [109, 301] on div "12, 32, 12, 32" at bounding box center [114, 304] width 26 height 8
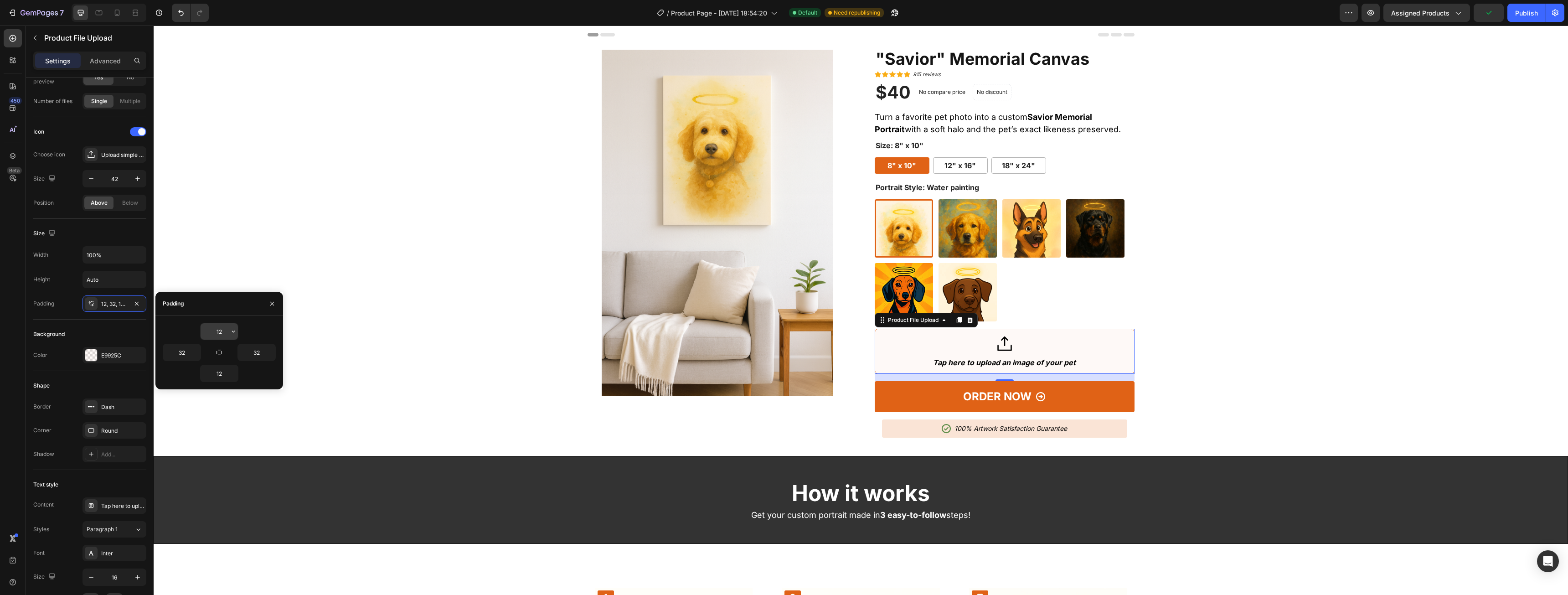
click at [209, 329] on input "12" at bounding box center [219, 331] width 37 height 16
click at [178, 342] on div "12 32 32 12" at bounding box center [219, 352] width 113 height 59
click at [184, 351] on input "32" at bounding box center [181, 352] width 37 height 16
click at [226, 370] on input "12" at bounding box center [219, 373] width 37 height 16
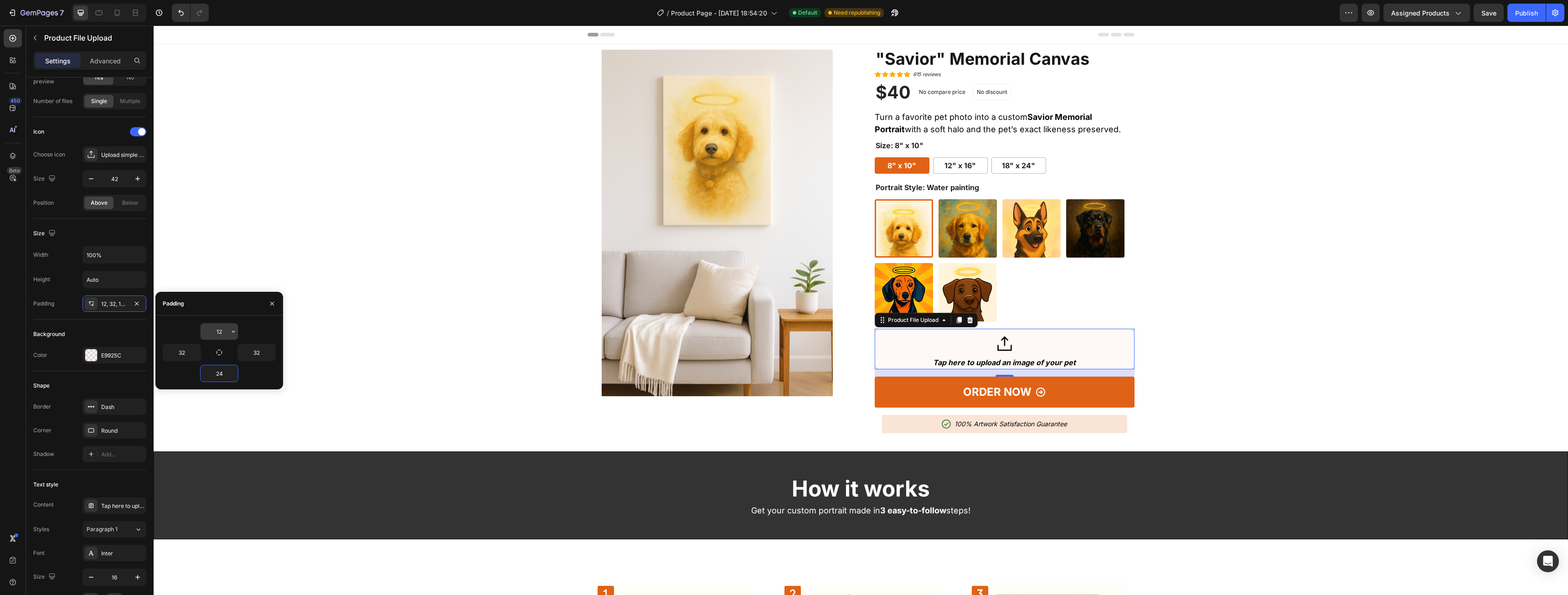
type input "24"
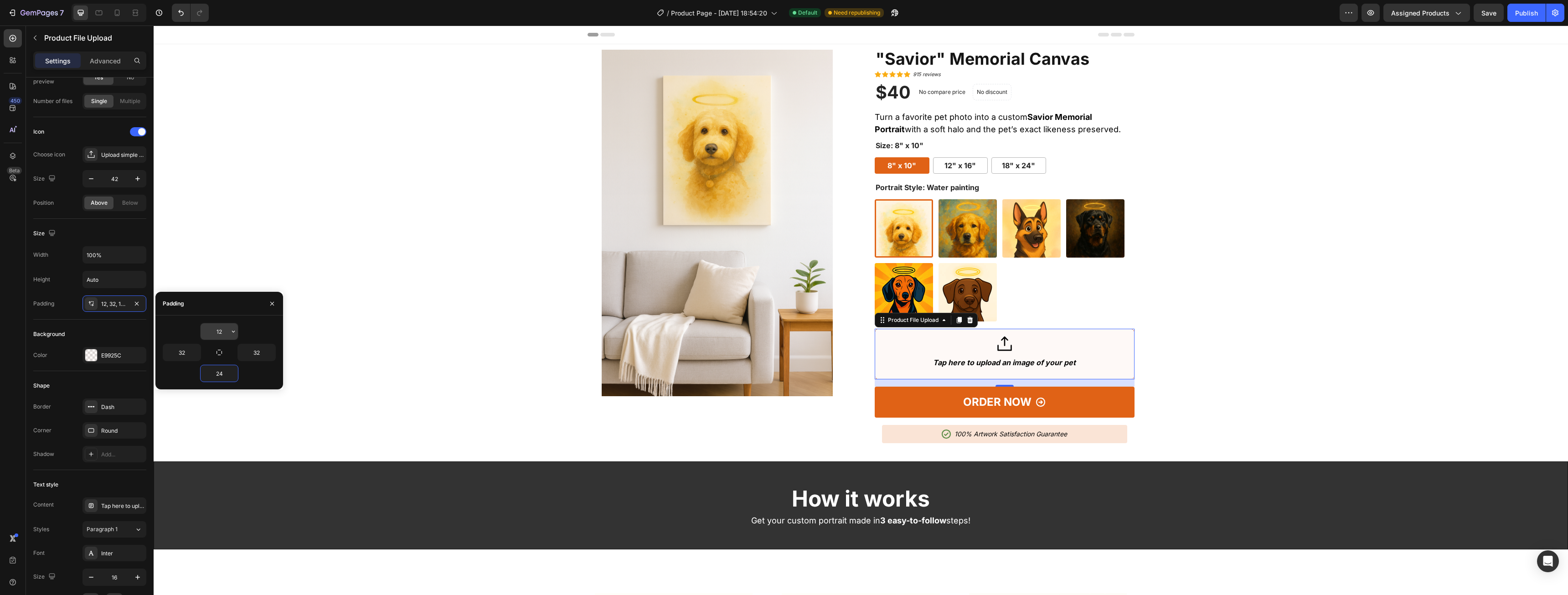
click at [225, 331] on input "12" at bounding box center [219, 331] width 37 height 16
type input "24"
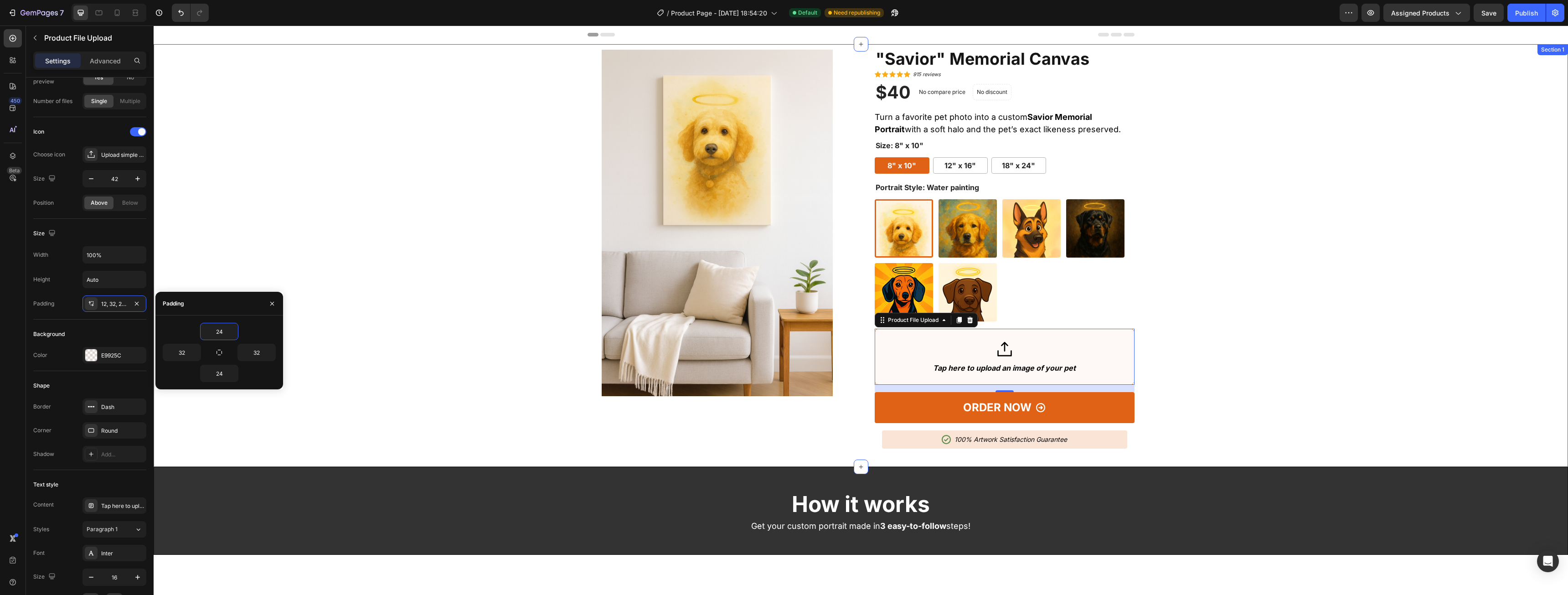
click at [1298, 333] on div "Product Images "Savior" Memorial Canvas (P) Title Icon Icon Icon Icon Icon Icon…" at bounding box center [861, 253] width 1401 height 406
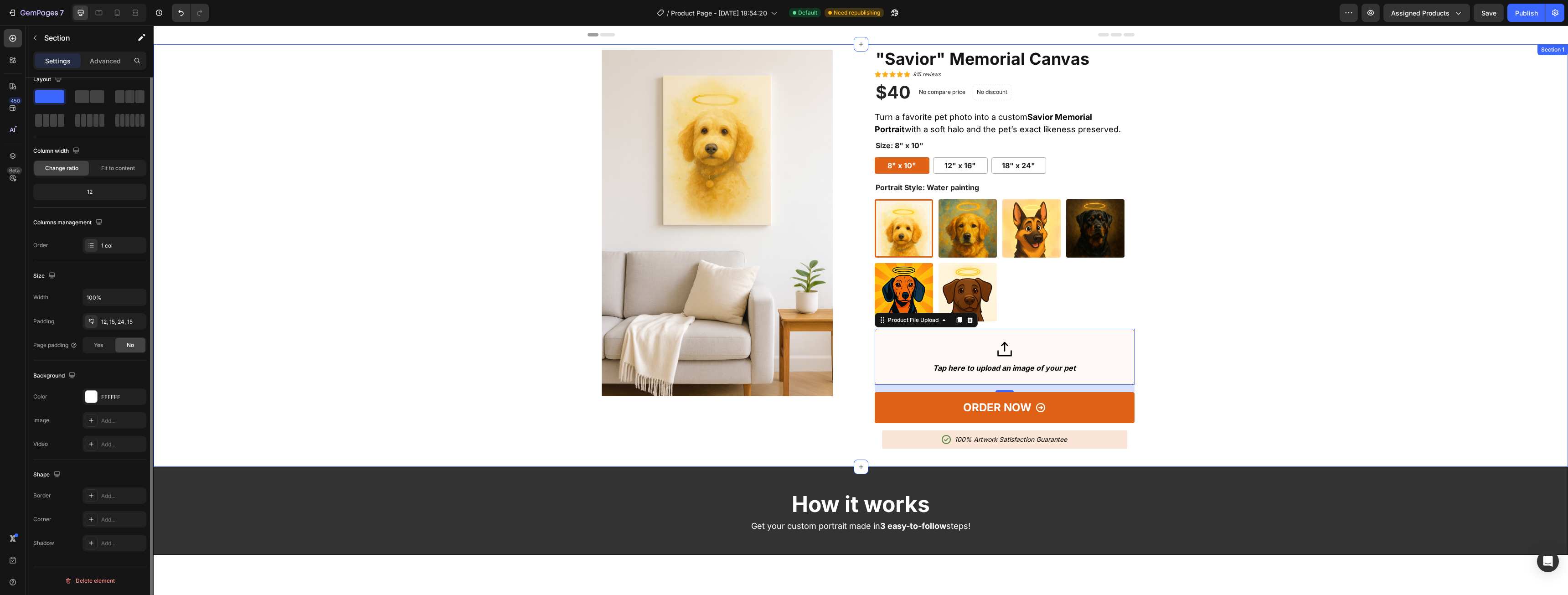
scroll to position [0, 0]
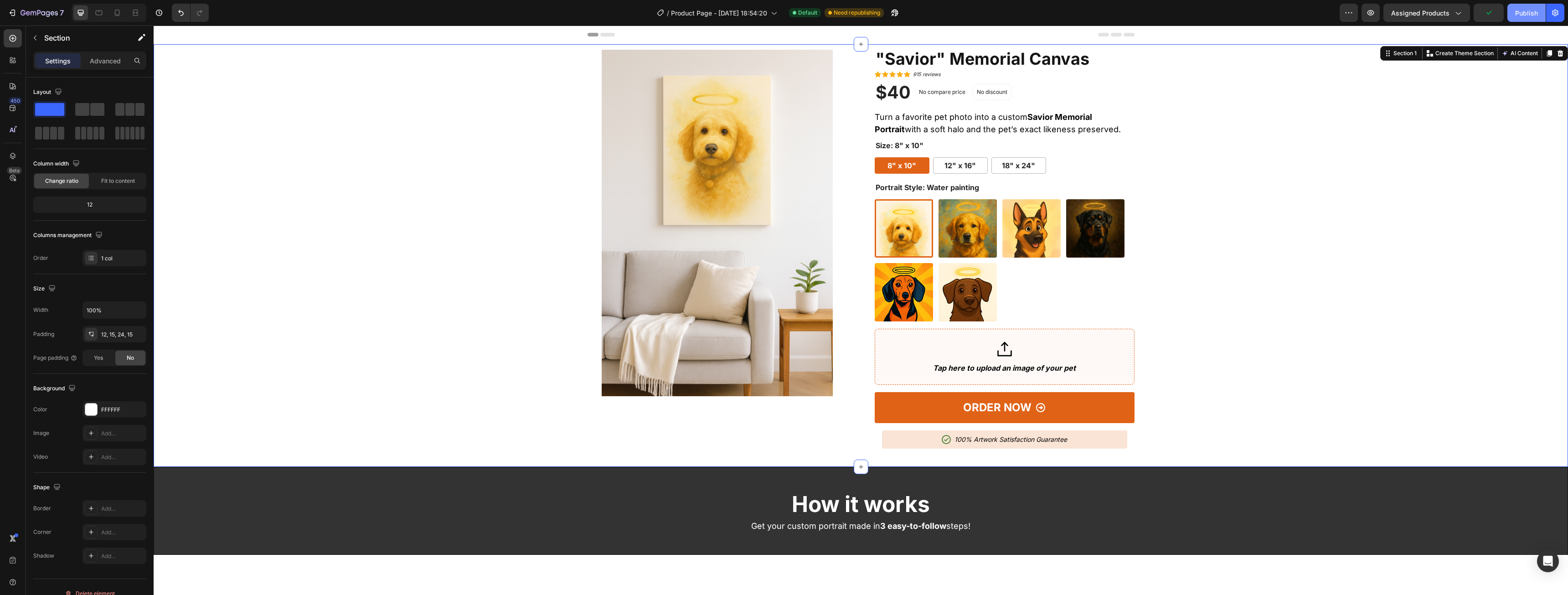
click at [1531, 10] on div "Publish" at bounding box center [1526, 13] width 23 height 10
